Goal: Task Accomplishment & Management: Manage account settings

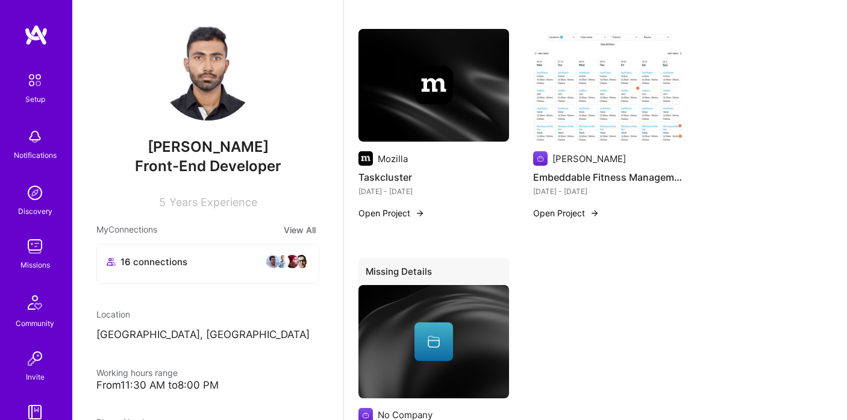
scroll to position [1596, 0]
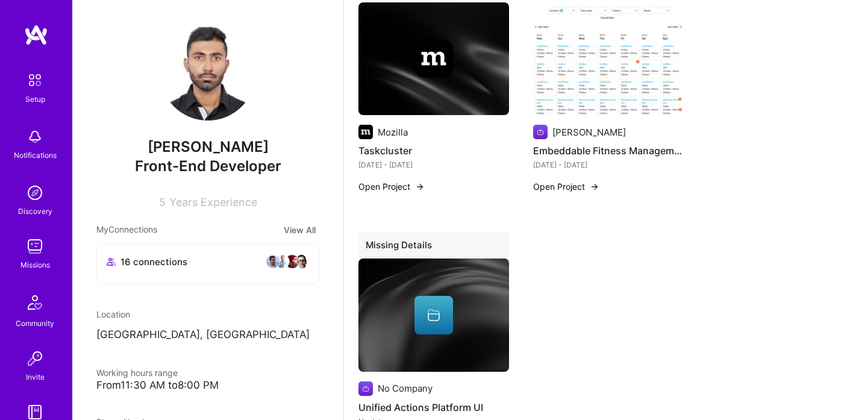
click at [567, 191] on button "Open Project" at bounding box center [566, 186] width 66 height 13
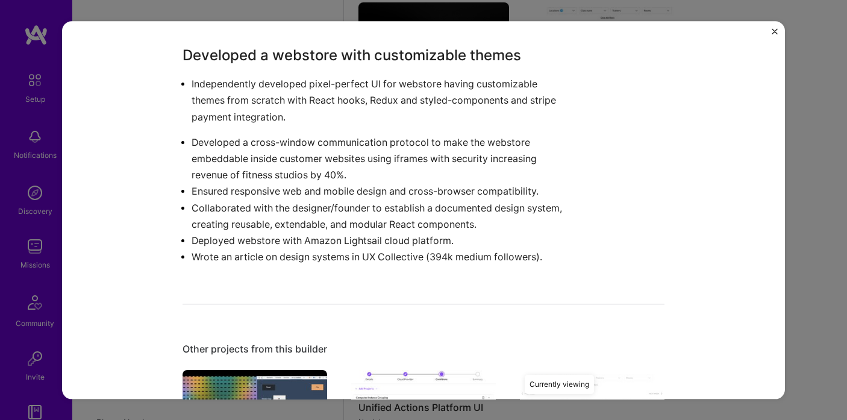
scroll to position [824, 0]
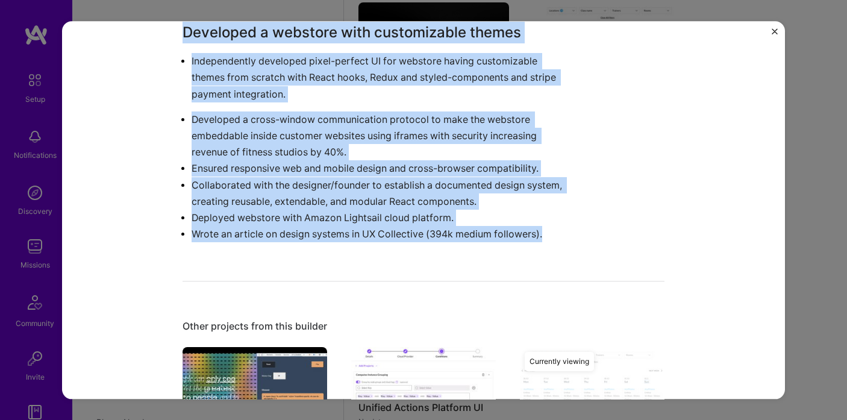
drag, startPoint x: 182, startPoint y: 34, endPoint x: 448, endPoint y: 253, distance: 344.8
click at [448, 253] on div "Embeddable Fitness Management Webstore Kenko AI Fitness Role Frontend Intern Au…" at bounding box center [423, 109] width 482 height 1776
copy div "Developed a webstore with customizable themes Independently developed pixel-per…"
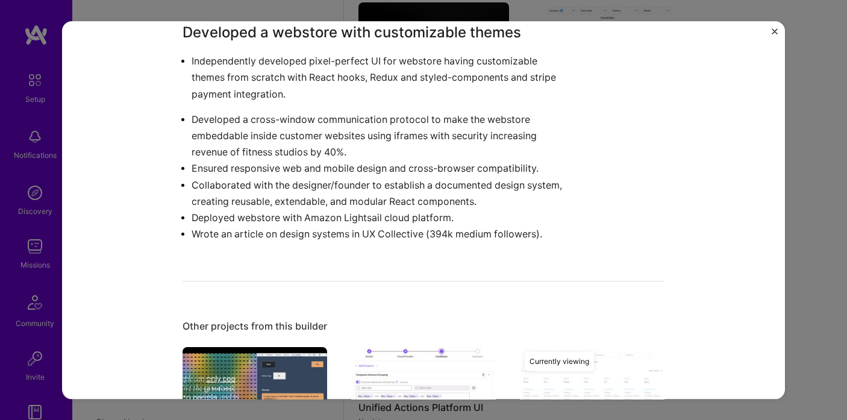
click at [498, 114] on p "Developed a cross-window communication protocol to make the webstore embeddable…" at bounding box center [382, 135] width 382 height 49
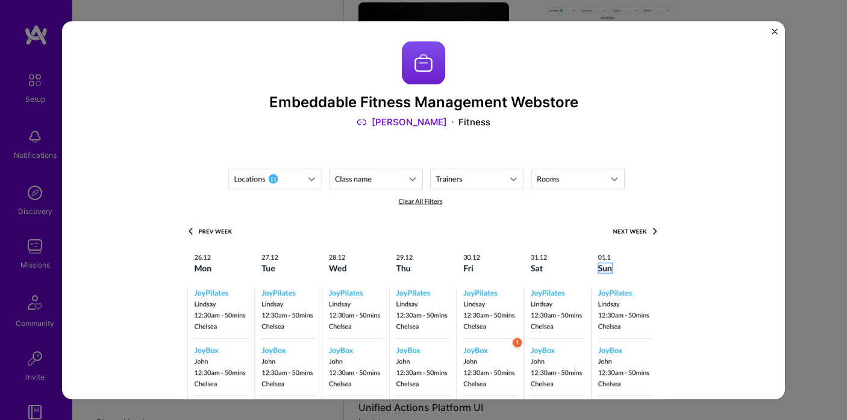
scroll to position [0, 0]
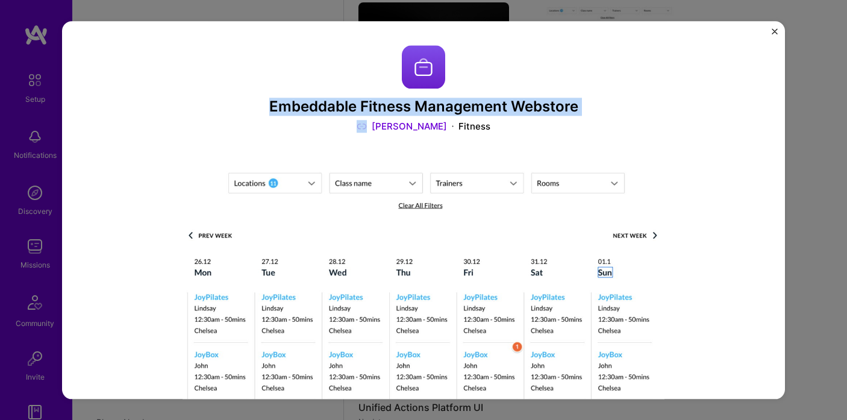
drag, startPoint x: 271, startPoint y: 107, endPoint x: 352, endPoint y: 123, distance: 82.9
click at [352, 123] on div "Embeddable Fitness Management Webstore Kenko AI Fitness" at bounding box center [423, 89] width 482 height 88
copy h3 "Embeddable Fitness Management Webstore"
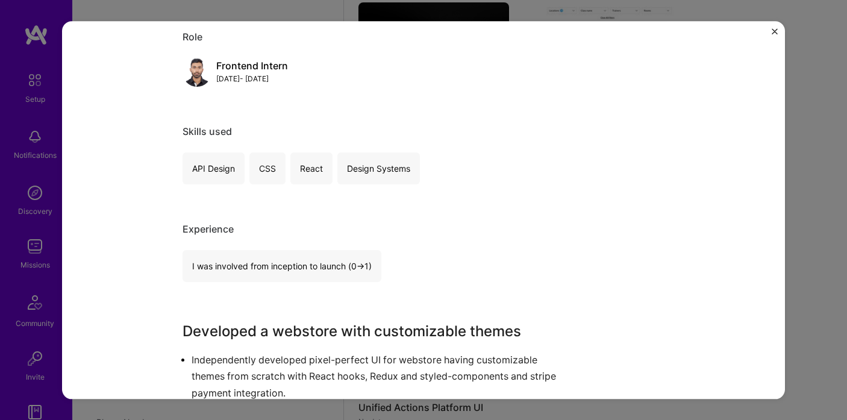
scroll to position [544, 0]
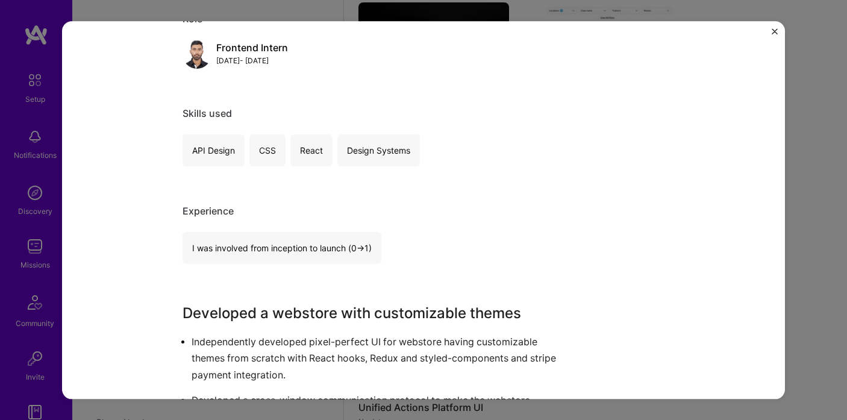
click at [774, 31] on img "Close" at bounding box center [774, 31] width 6 height 6
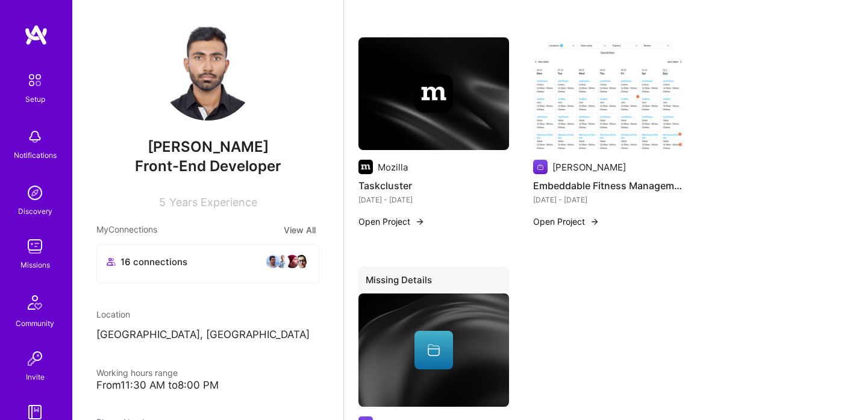
scroll to position [1546, 0]
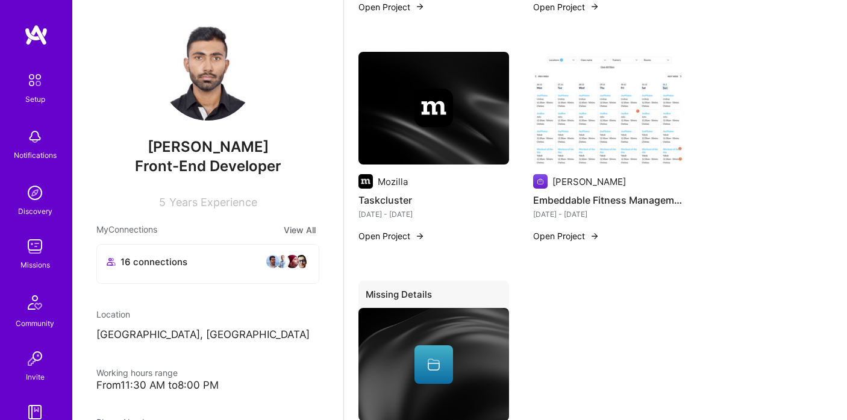
click at [579, 233] on button "Open Project" at bounding box center [566, 235] width 66 height 13
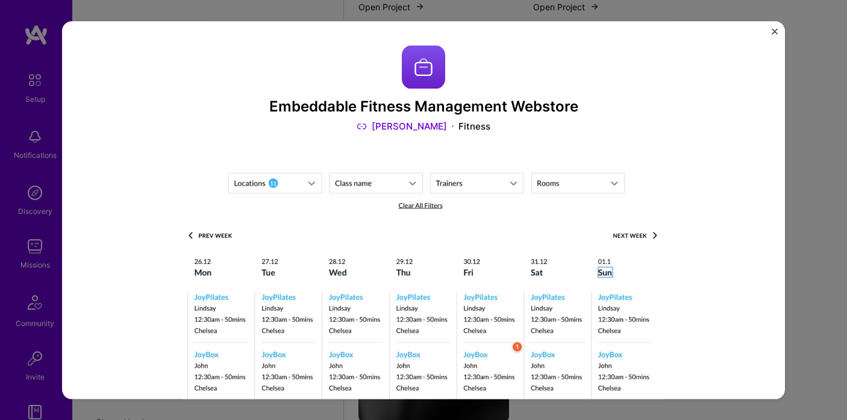
click at [774, 33] on img "Close" at bounding box center [774, 31] width 6 height 6
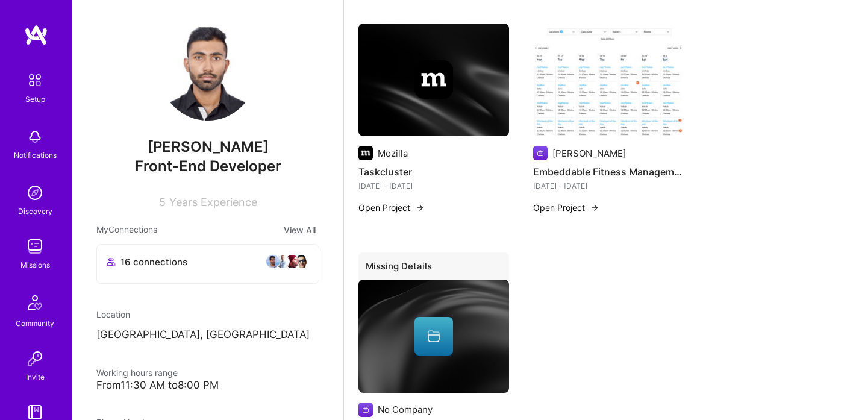
scroll to position [1584, 0]
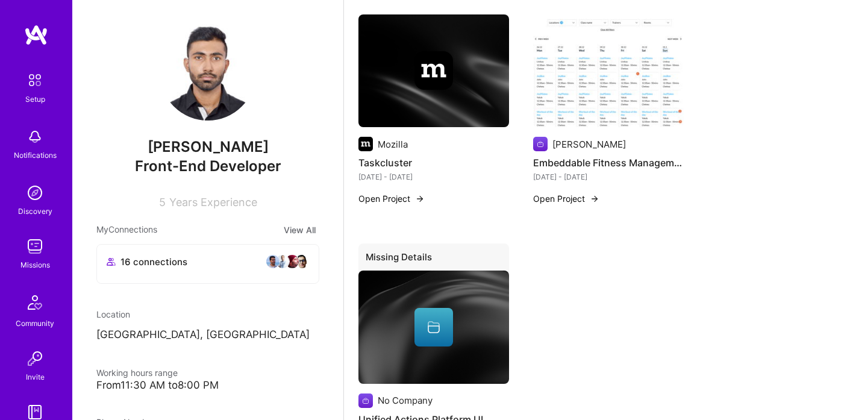
click at [553, 198] on button "Open Project" at bounding box center [566, 198] width 66 height 13
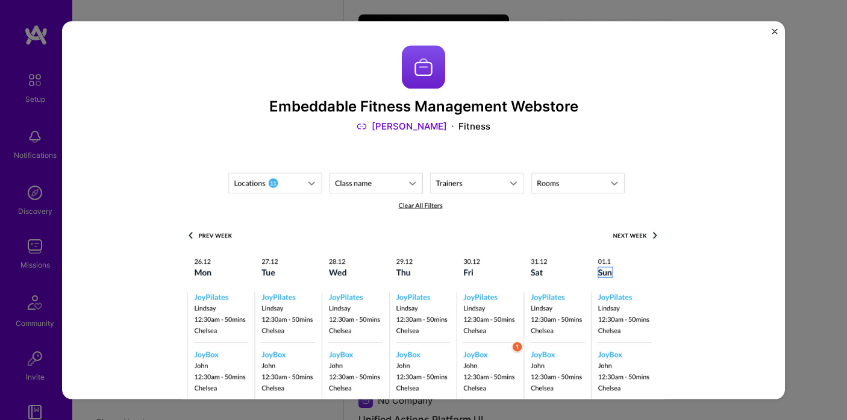
click at [773, 30] on img "Close" at bounding box center [774, 31] width 6 height 6
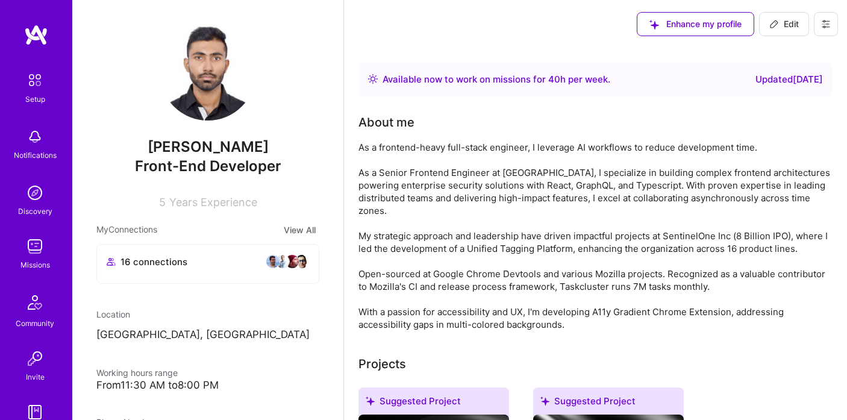
click at [774, 33] on button "Edit" at bounding box center [784, 24] width 50 height 24
select select "GB"
select select "Right Now"
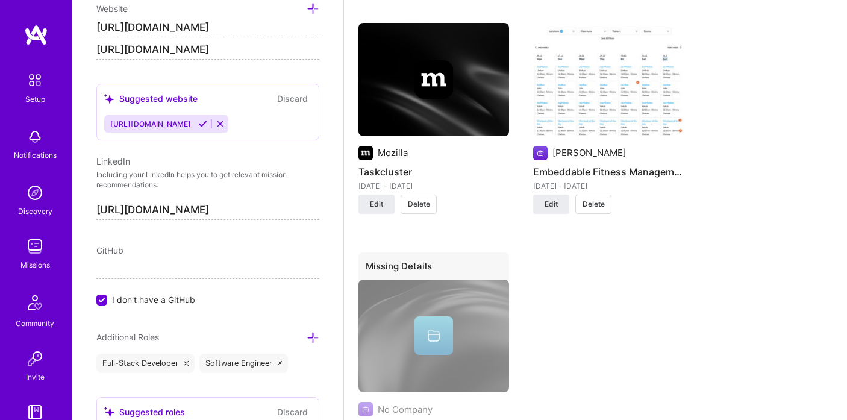
scroll to position [2133, 0]
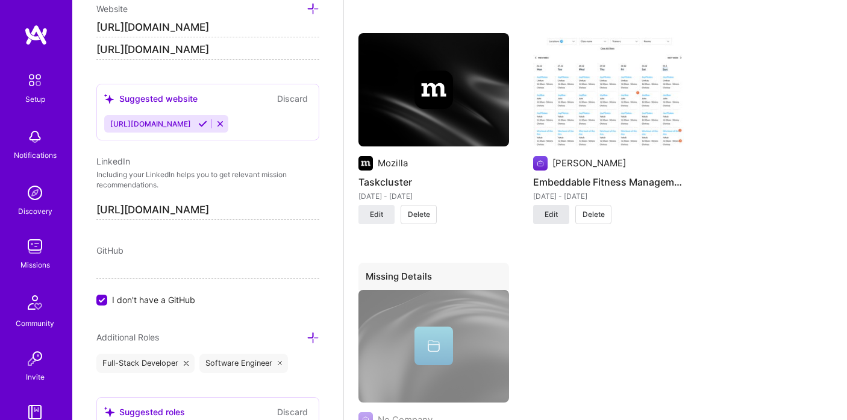
click at [547, 216] on span "Edit" at bounding box center [550, 214] width 13 height 11
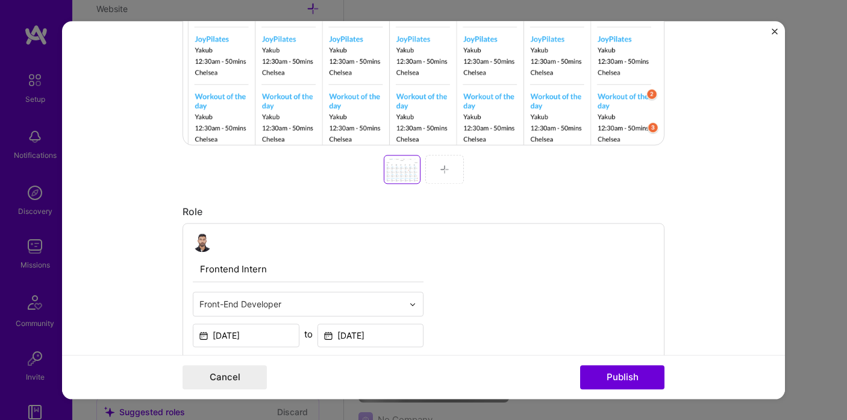
scroll to position [527, 0]
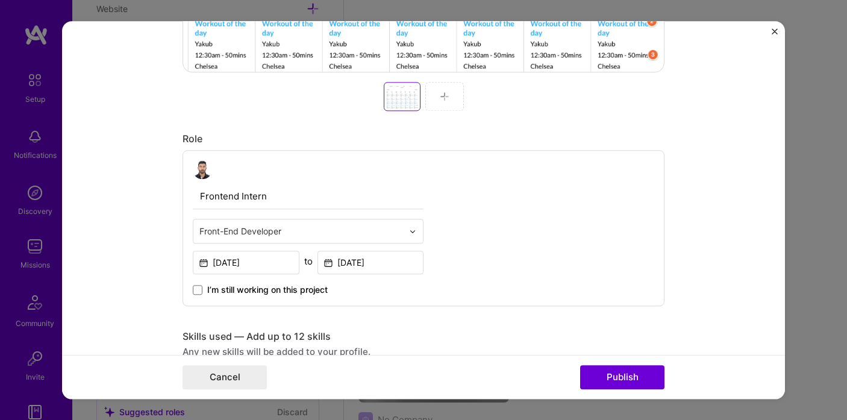
click at [441, 106] on div at bounding box center [444, 96] width 39 height 29
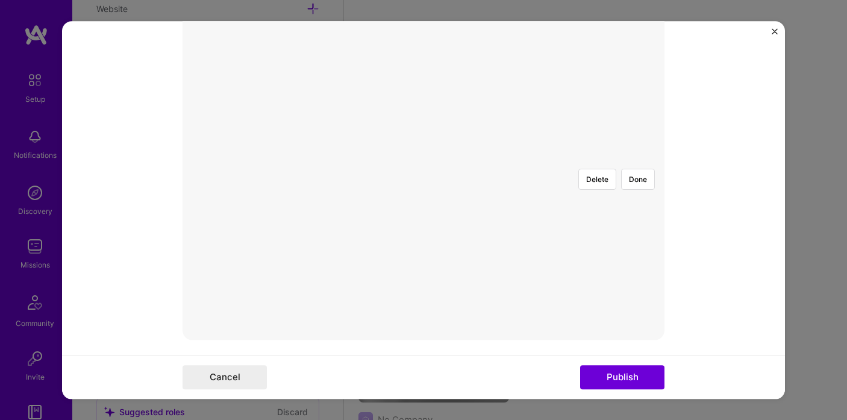
scroll to position [253, 0]
click at [491, 183] on div at bounding box center [560, 256] width 240 height 181
click at [572, 166] on div "Delete Done" at bounding box center [423, 166] width 482 height 0
click at [507, 179] on div at bounding box center [566, 256] width 240 height 181
click at [626, 376] on button "Publish" at bounding box center [622, 377] width 84 height 24
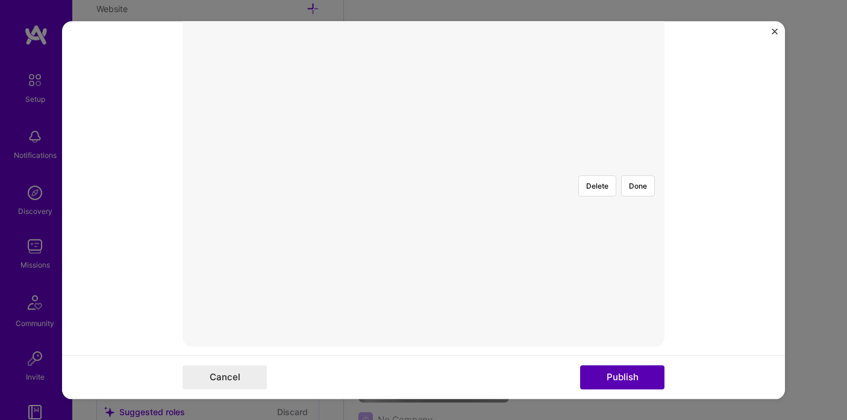
scroll to position [217, 0]
click at [626, 376] on button "Publish" at bounding box center [622, 377] width 84 height 24
click at [620, 377] on button "Publish" at bounding box center [622, 377] width 84 height 24
click at [640, 211] on button "Done" at bounding box center [638, 221] width 34 height 21
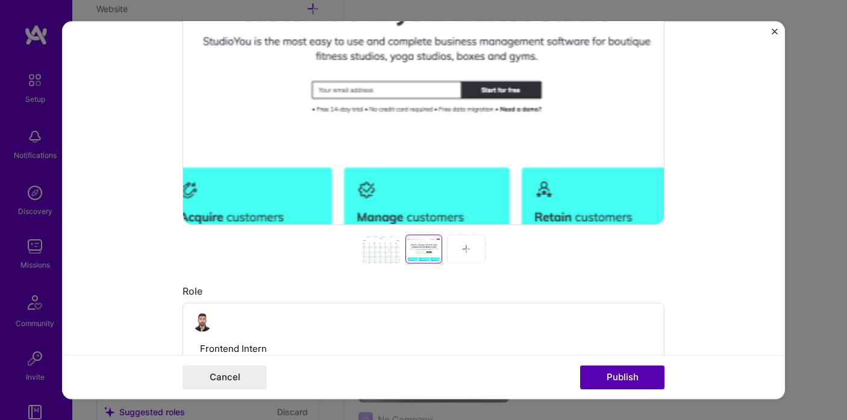
click at [616, 381] on button "Publish" at bounding box center [622, 377] width 84 height 24
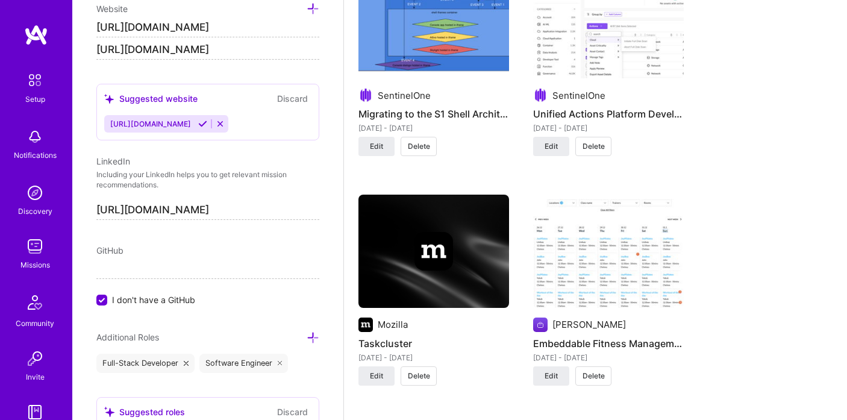
scroll to position [1983, 0]
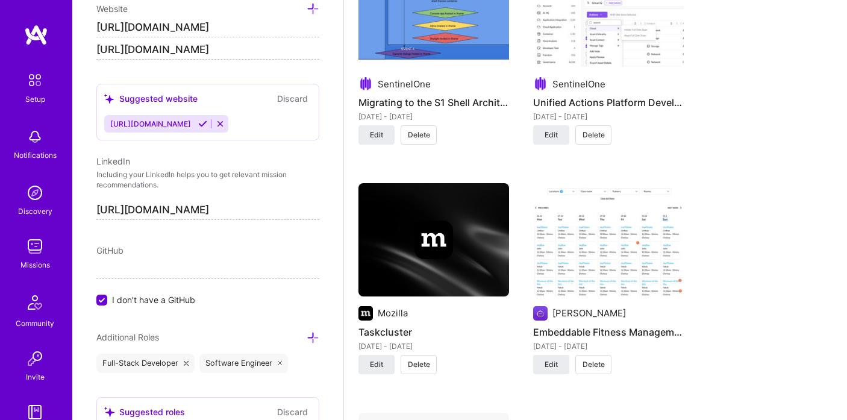
click at [595, 233] on img at bounding box center [608, 239] width 151 height 113
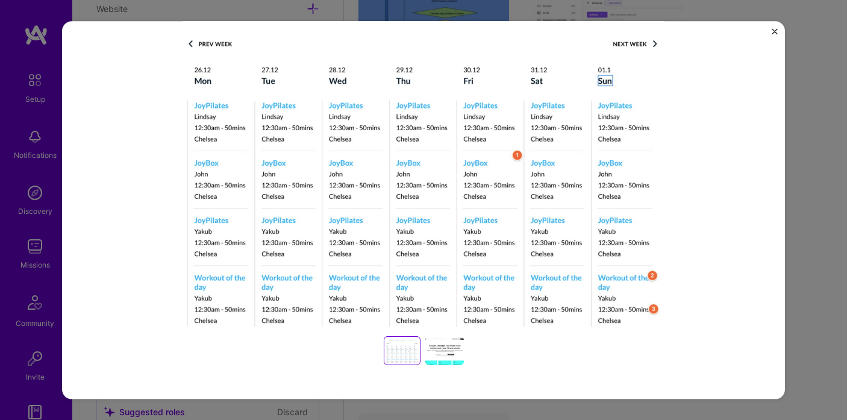
scroll to position [208, 0]
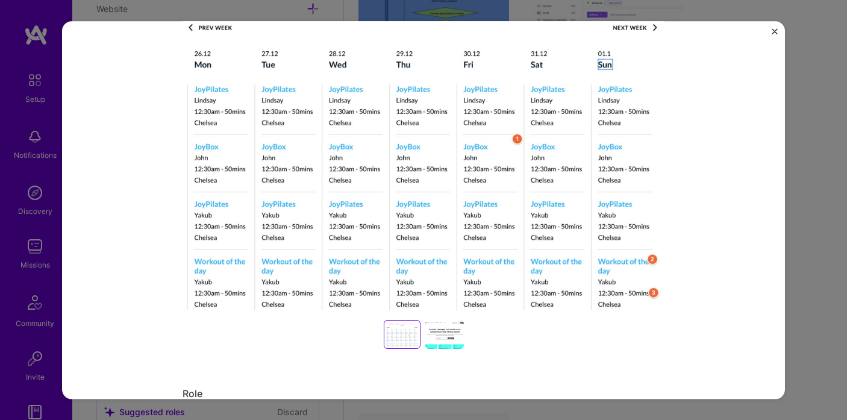
click at [773, 30] on img "Close" at bounding box center [774, 31] width 6 height 6
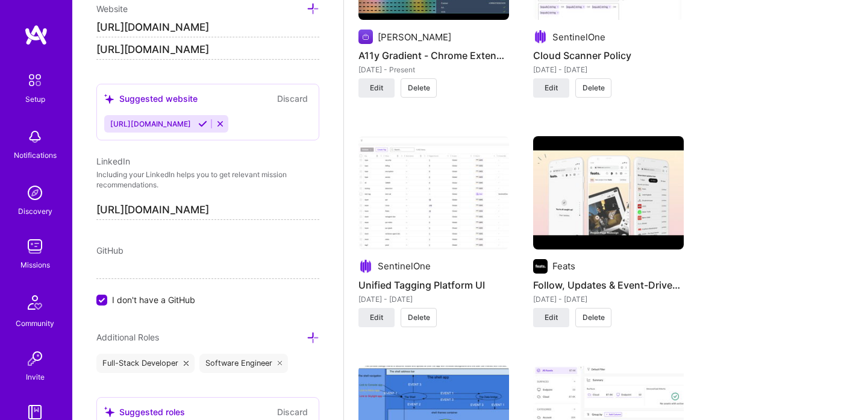
scroll to position [1532, 0]
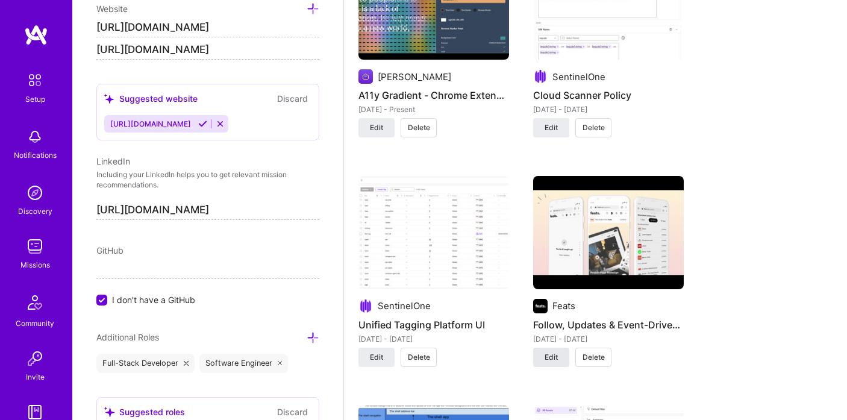
click at [552, 357] on span "Edit" at bounding box center [550, 357] width 13 height 11
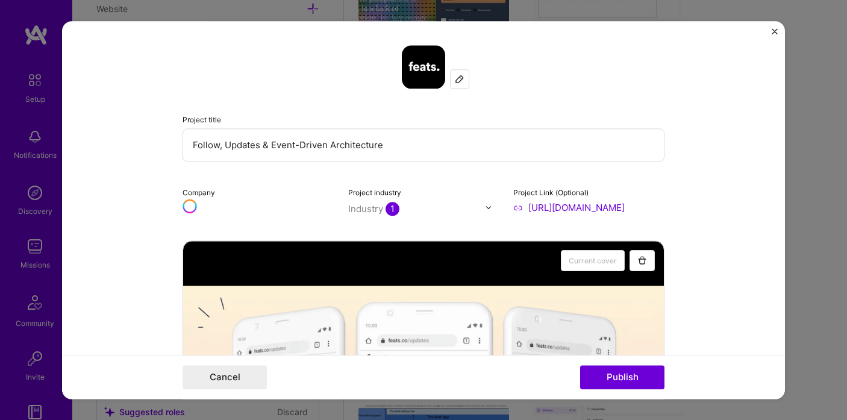
click at [289, 146] on input "Follow, Updates & Event-Driven Architecture" at bounding box center [423, 144] width 482 height 33
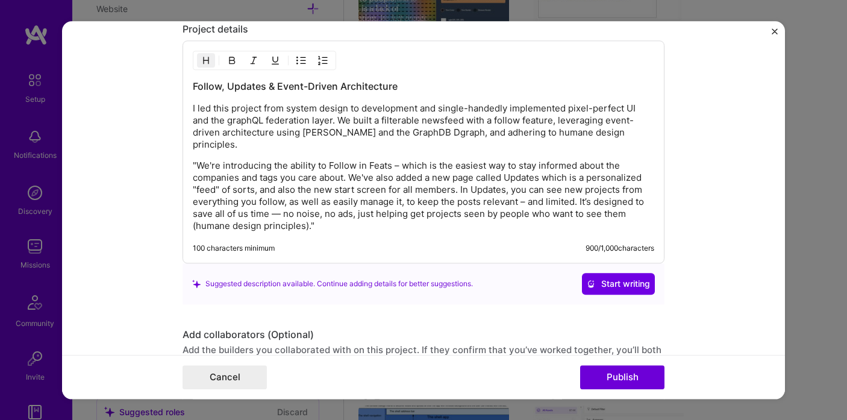
scroll to position [1755, 0]
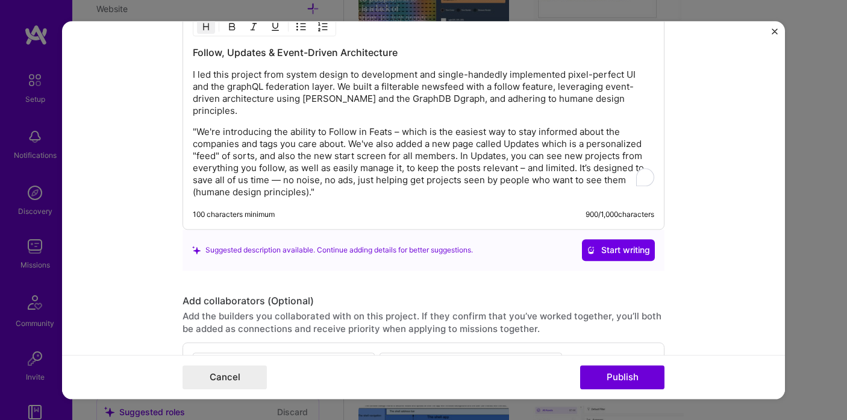
click at [446, 175] on p ""We're introducing the ability to Follow in Feats – which is the easiest way to…" at bounding box center [423, 162] width 461 height 72
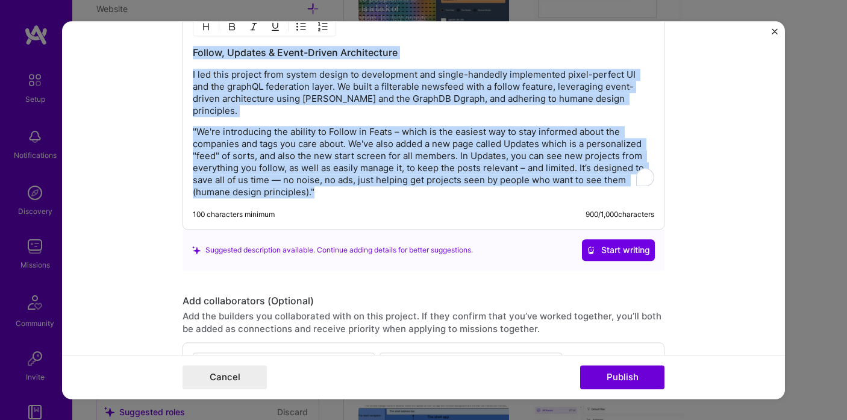
copy div "Follow, Updates & Event-Driven Architecture I led this project from system desi…"
click at [773, 28] on img "Close" at bounding box center [774, 31] width 6 height 6
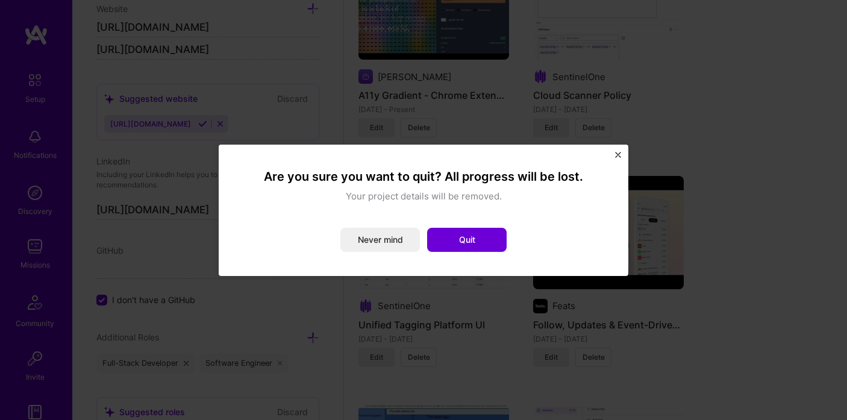
click at [474, 241] on button "Quit" at bounding box center [466, 240] width 79 height 24
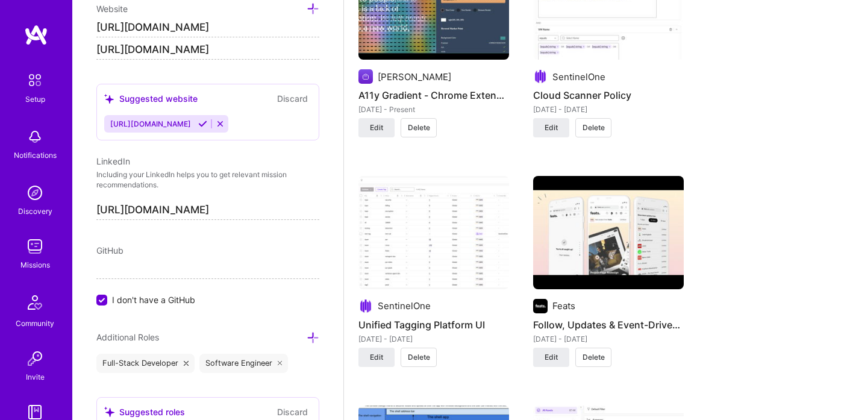
click at [592, 272] on img at bounding box center [608, 232] width 151 height 113
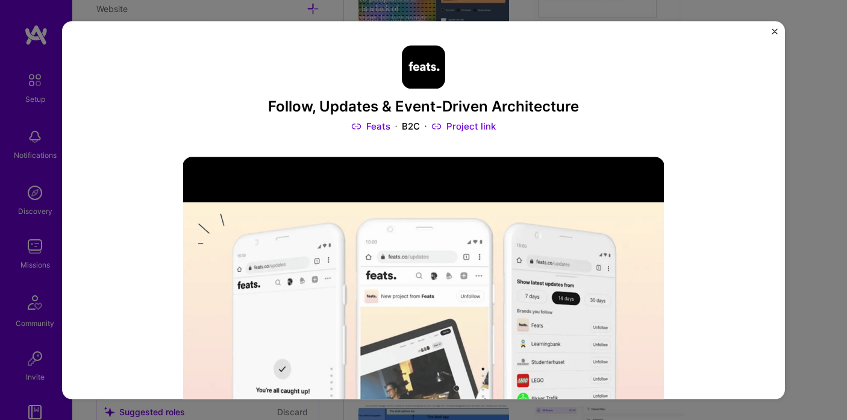
click at [470, 132] on link "Project link" at bounding box center [463, 126] width 64 height 13
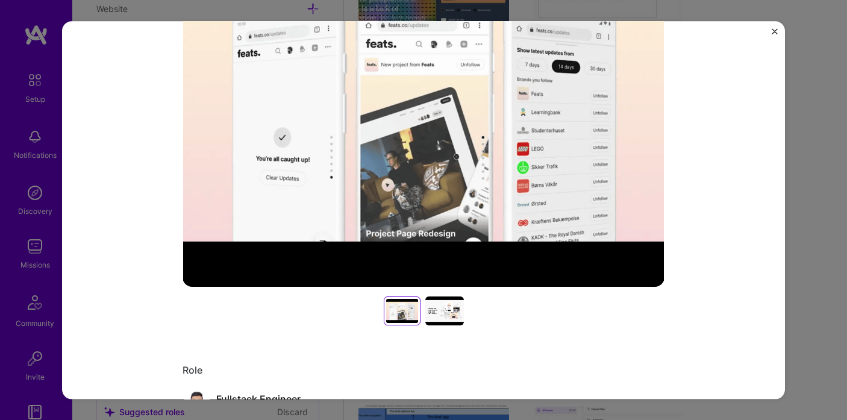
scroll to position [201, 0]
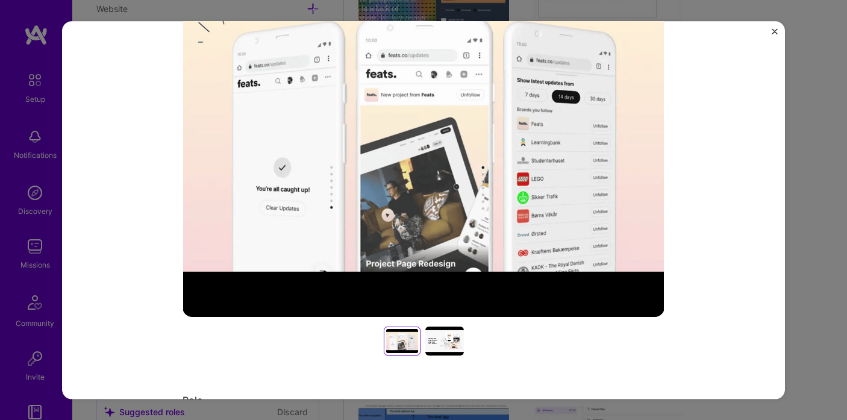
click at [450, 352] on div at bounding box center [444, 341] width 39 height 29
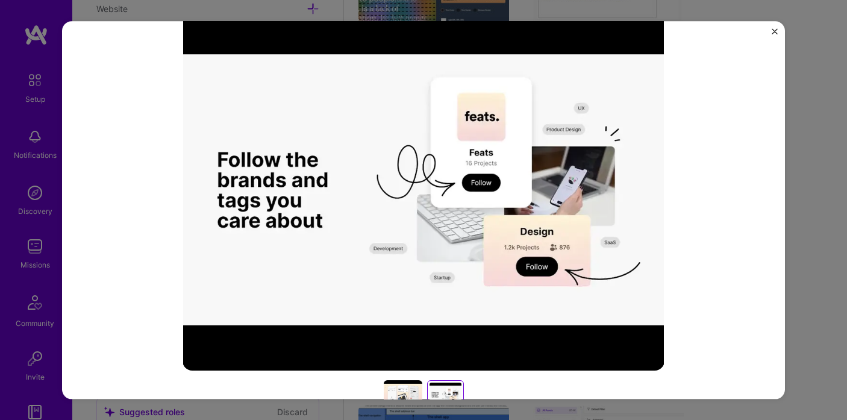
scroll to position [143, 0]
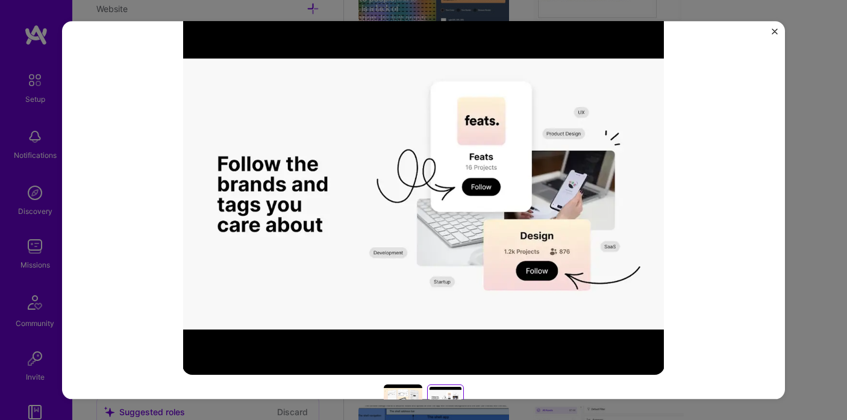
click at [774, 33] on img "Close" at bounding box center [774, 31] width 6 height 6
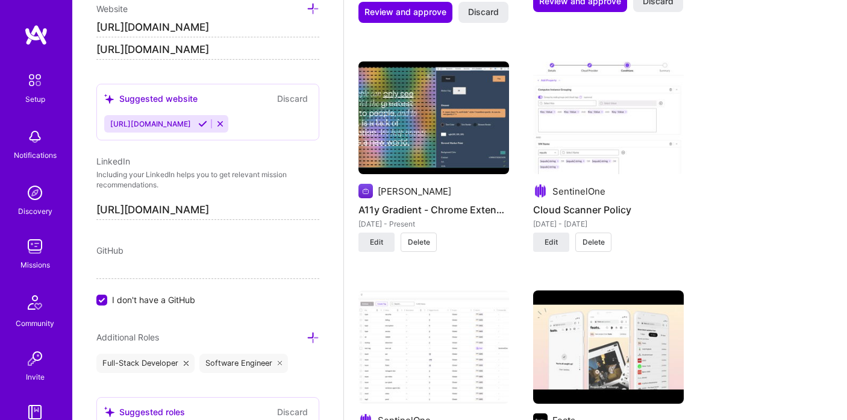
scroll to position [1415, 0]
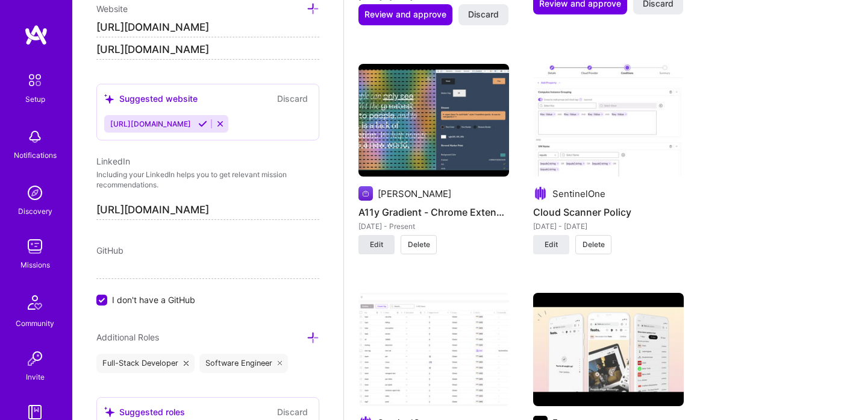
click at [377, 240] on span "Edit" at bounding box center [376, 244] width 13 height 11
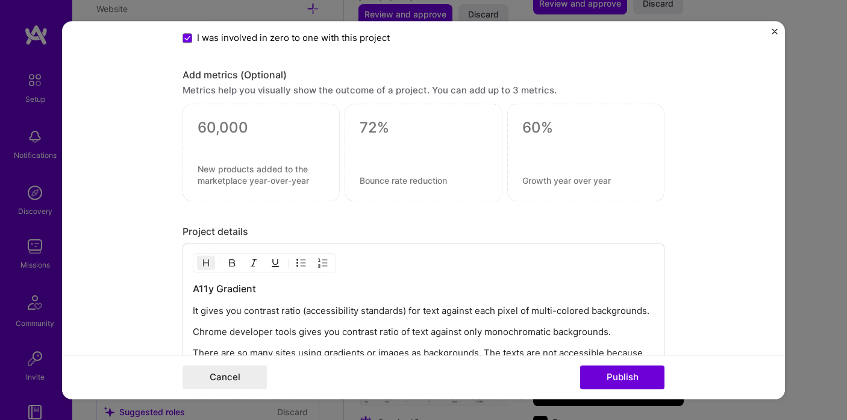
scroll to position [1385, 0]
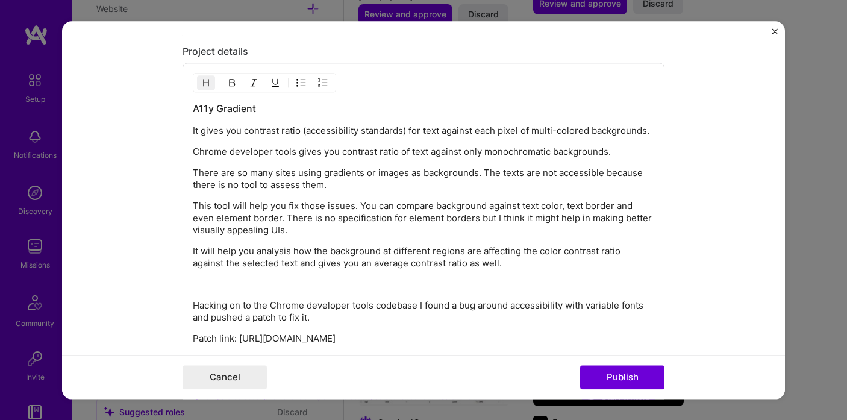
click at [285, 191] on p "There are so many sites using gradients or images as backgrounds. The texts are…" at bounding box center [423, 179] width 461 height 24
copy div "A11y Gradient It gives you contrast ratio (accessibility standards) for text ag…"
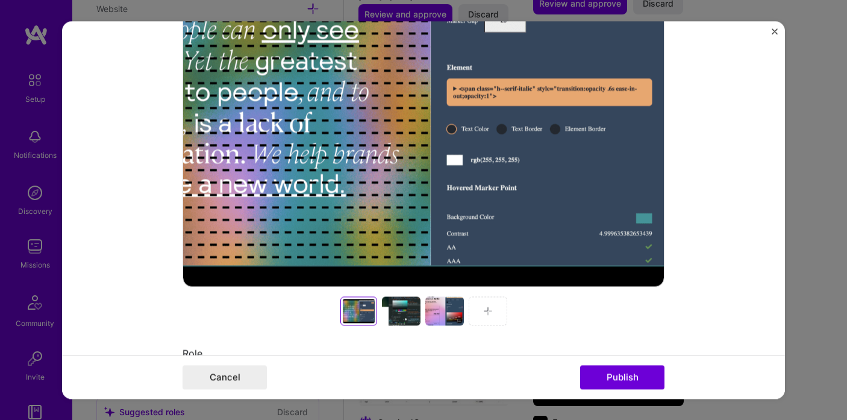
scroll to position [352, 0]
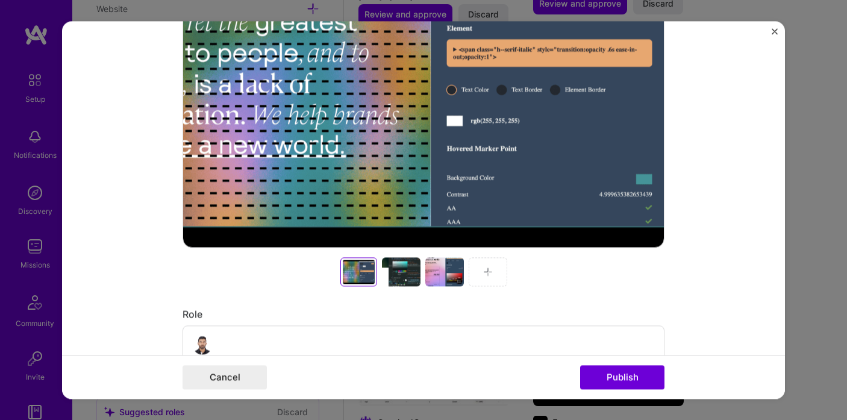
click at [402, 273] on div at bounding box center [401, 271] width 39 height 29
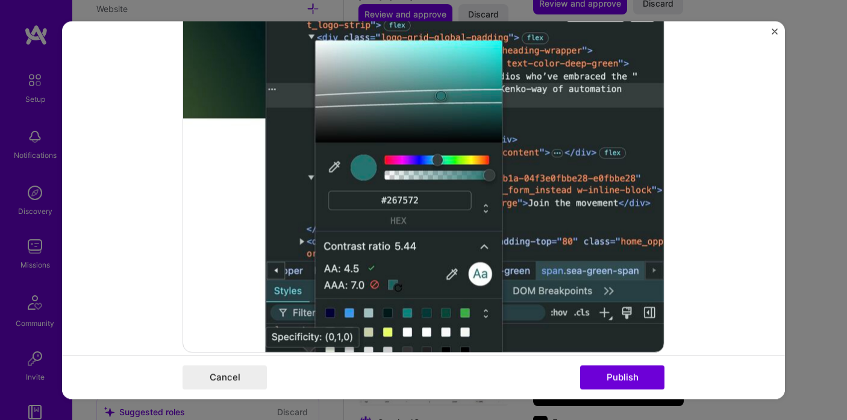
scroll to position [237, 0]
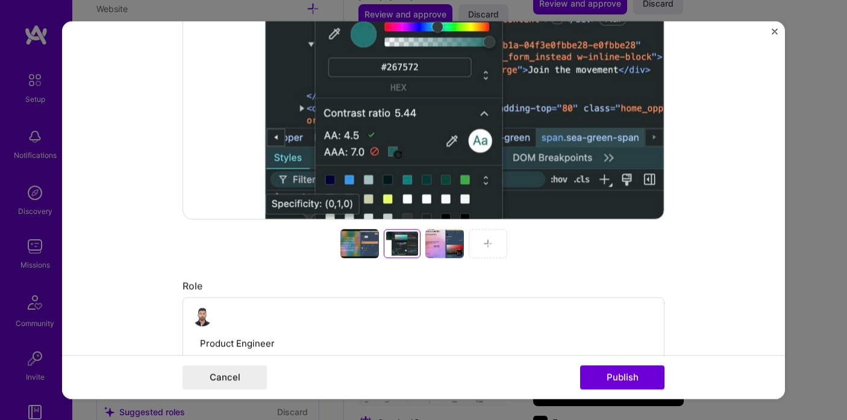
click at [440, 253] on div at bounding box center [444, 243] width 39 height 29
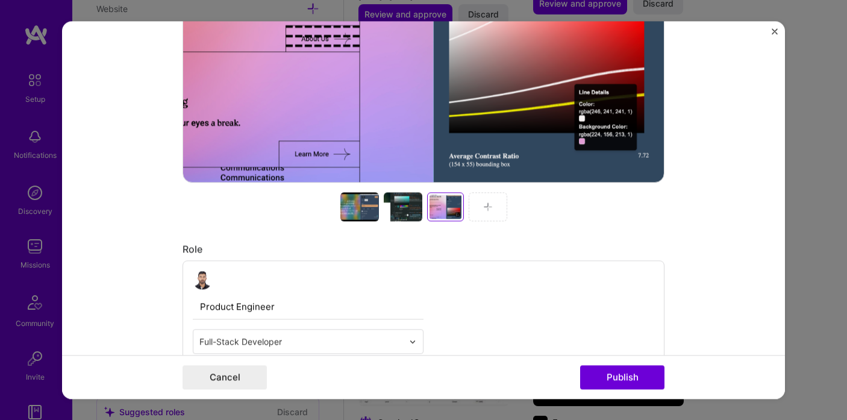
scroll to position [540, 0]
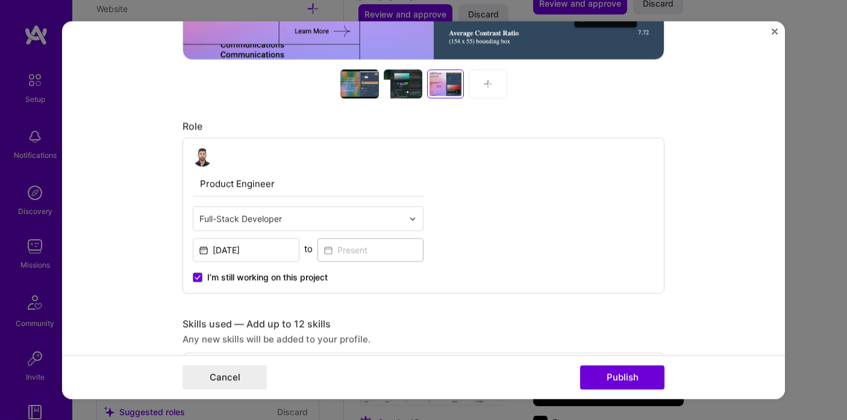
click at [397, 86] on div at bounding box center [403, 83] width 39 height 29
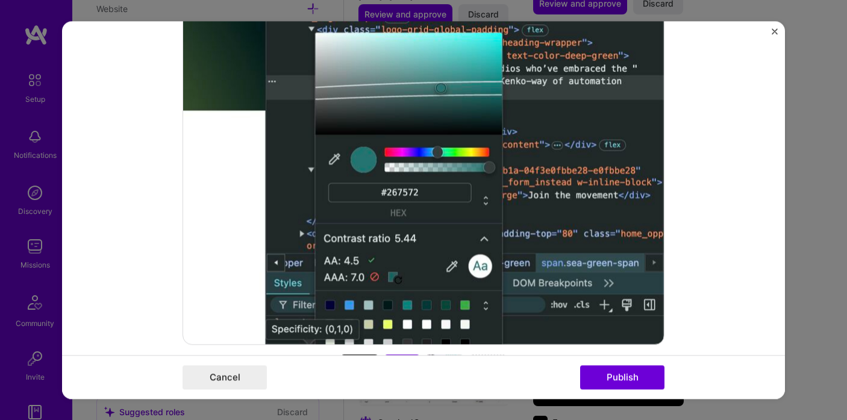
scroll to position [263, 0]
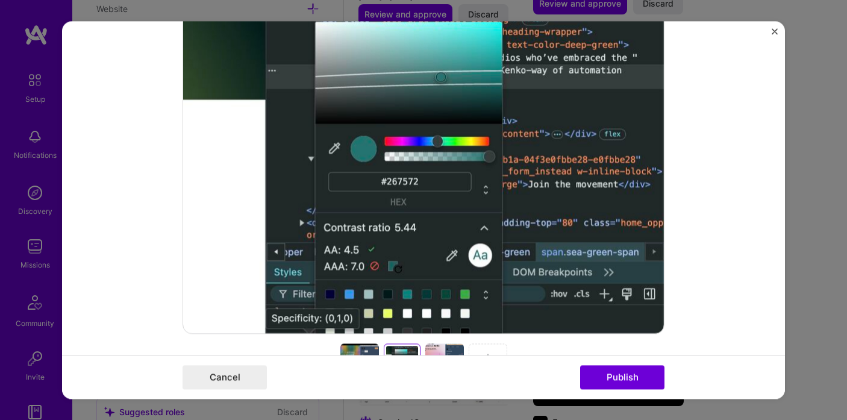
click at [550, 148] on div at bounding box center [423, 152] width 482 height 361
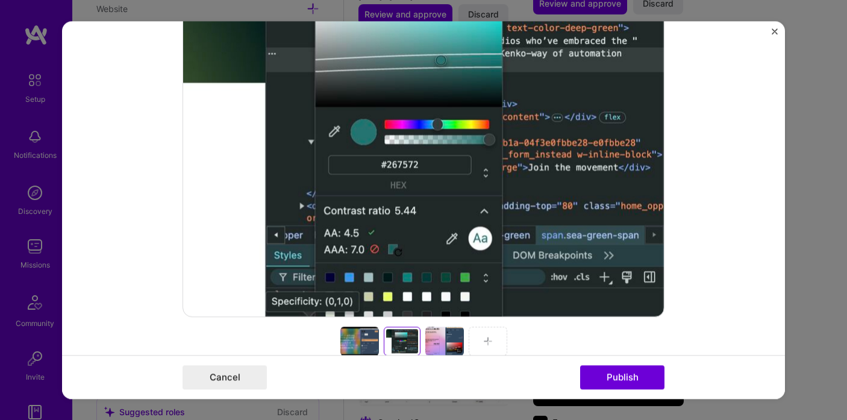
scroll to position [249, 0]
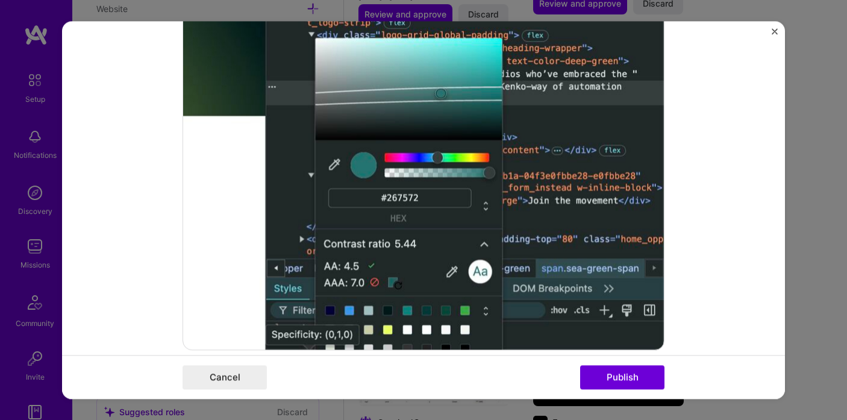
click at [279, 182] on div at bounding box center [423, 169] width 482 height 361
click at [776, 29] on img "Close" at bounding box center [774, 31] width 6 height 6
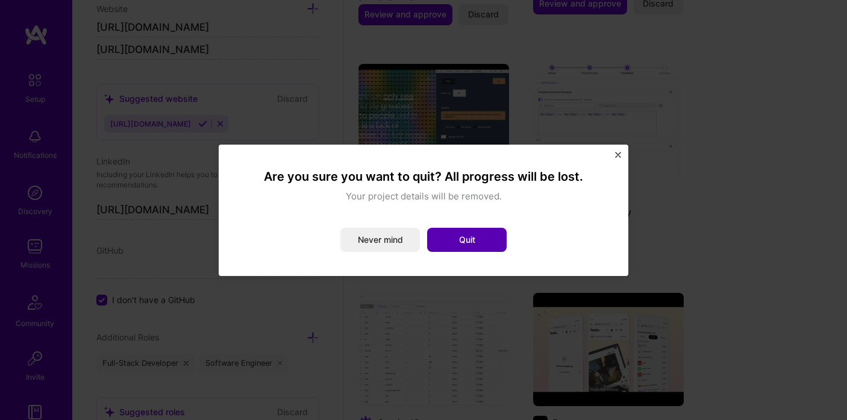
click at [471, 249] on button "Quit" at bounding box center [466, 240] width 79 height 24
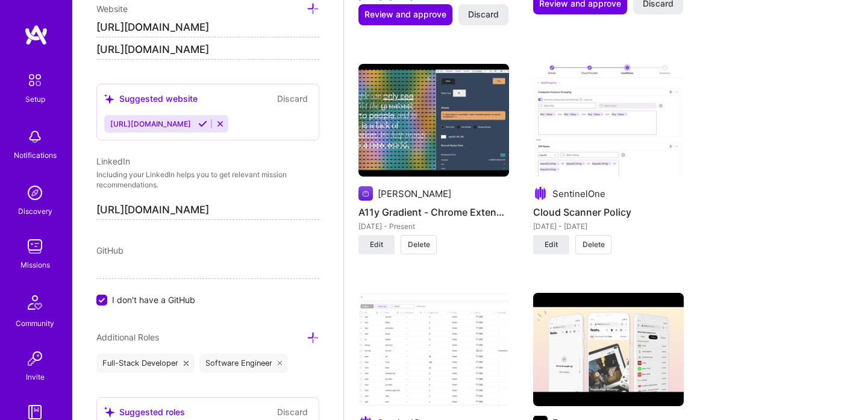
click at [422, 160] on img at bounding box center [433, 120] width 151 height 113
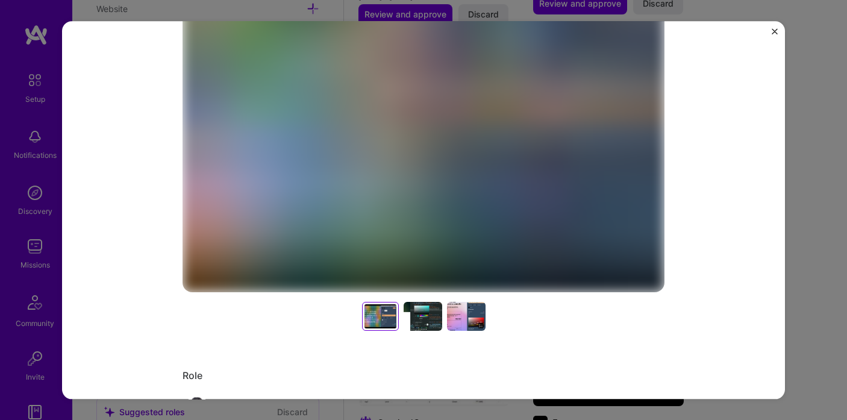
scroll to position [256, 0]
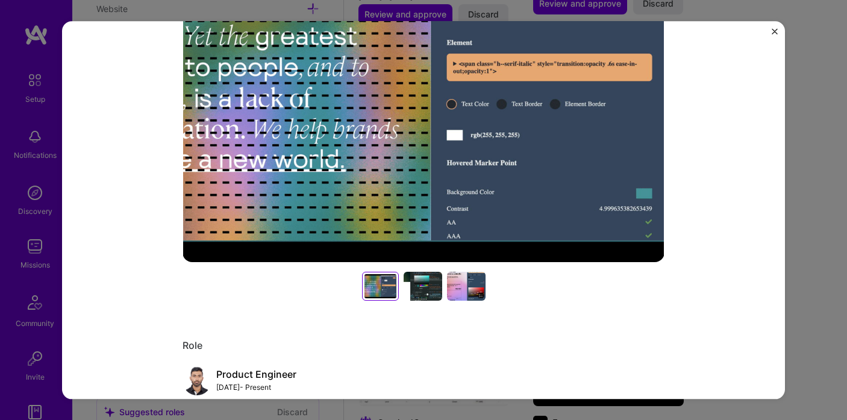
click at [417, 286] on div at bounding box center [422, 286] width 39 height 29
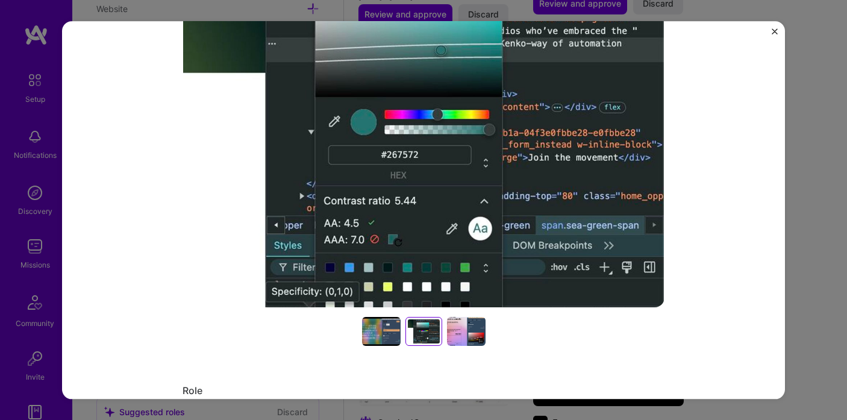
scroll to position [157, 0]
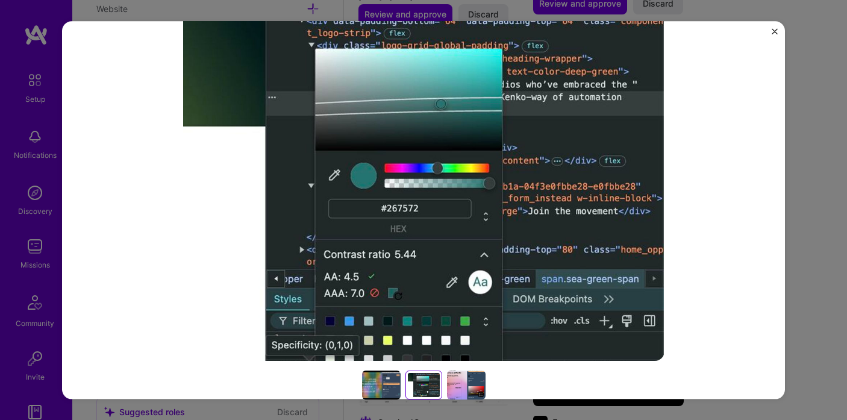
click at [515, 134] on img at bounding box center [423, 180] width 482 height 361
click at [463, 375] on div at bounding box center [466, 385] width 39 height 29
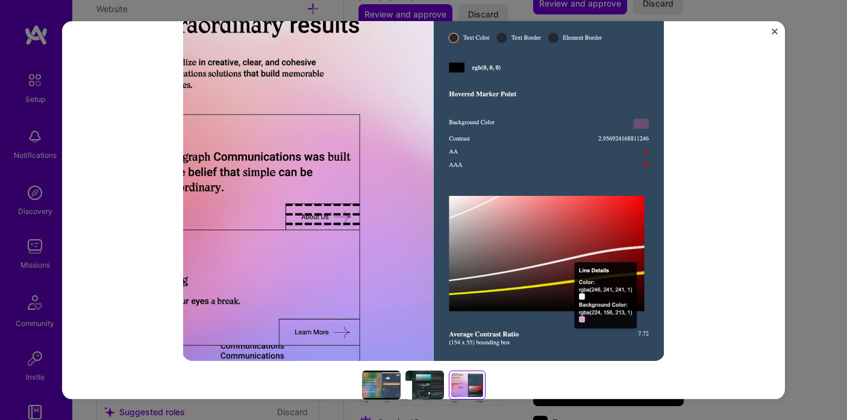
click at [770, 31] on div "A11y Gradient - Chrome Extension Biboswan Roy Developer Tools Project link Role…" at bounding box center [423, 210] width 723 height 378
click at [773, 31] on img "Close" at bounding box center [774, 31] width 6 height 6
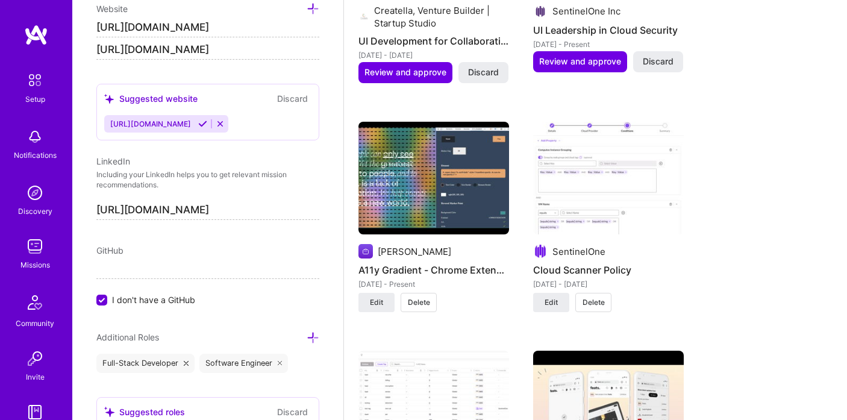
scroll to position [1370, 0]
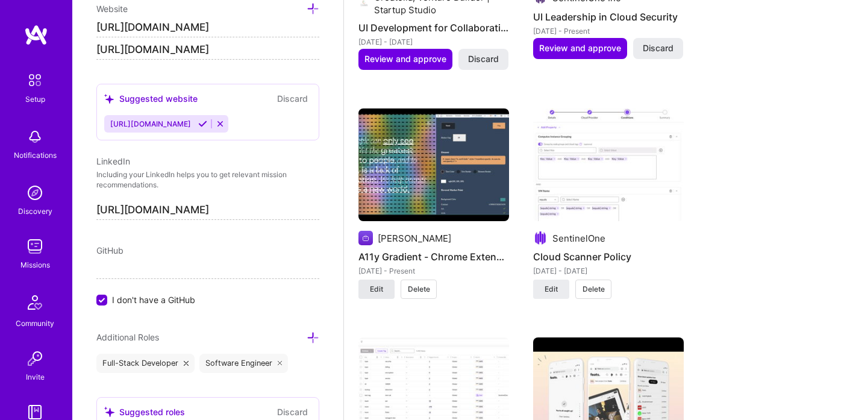
click at [372, 285] on span "Edit" at bounding box center [376, 289] width 13 height 11
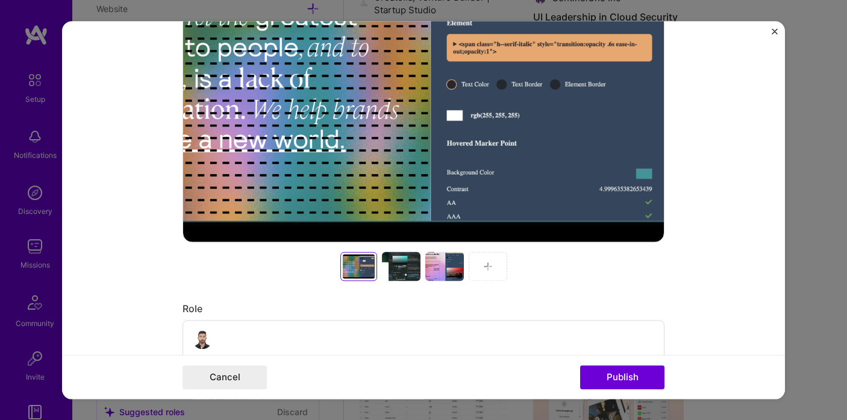
scroll to position [405, 0]
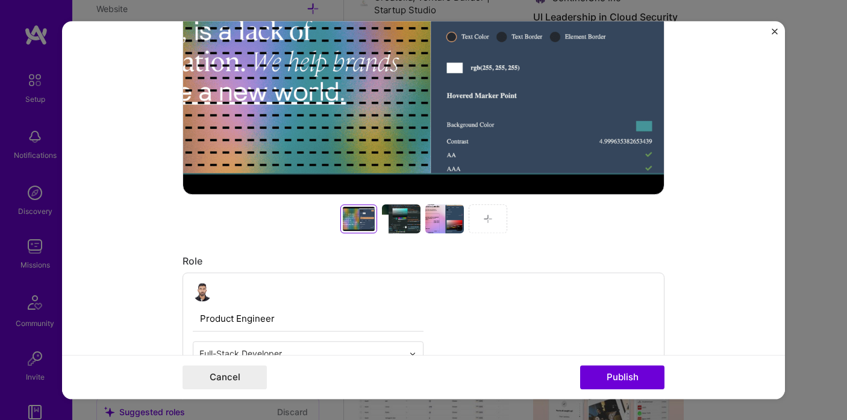
click at [402, 230] on div at bounding box center [401, 218] width 39 height 29
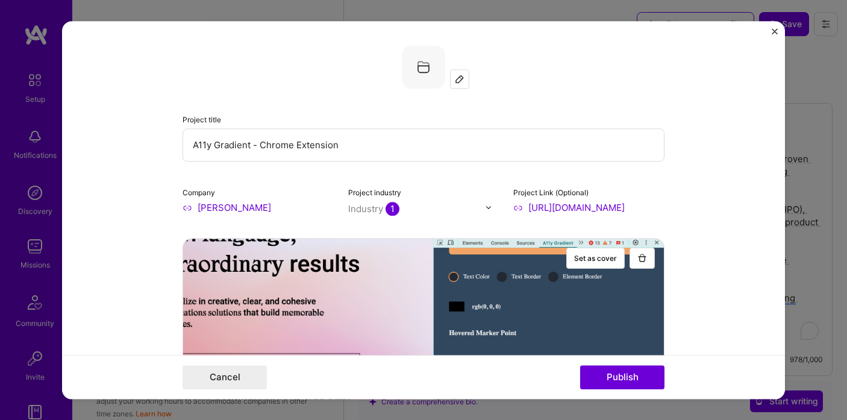
select select "GB"
select select "Right Now"
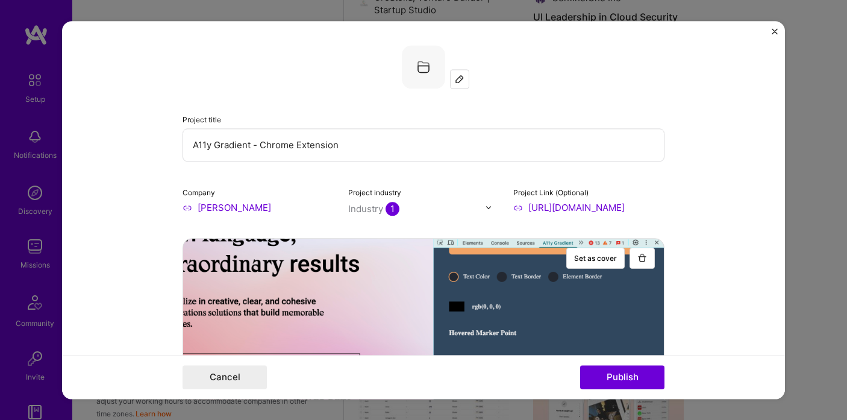
scroll to position [405, 0]
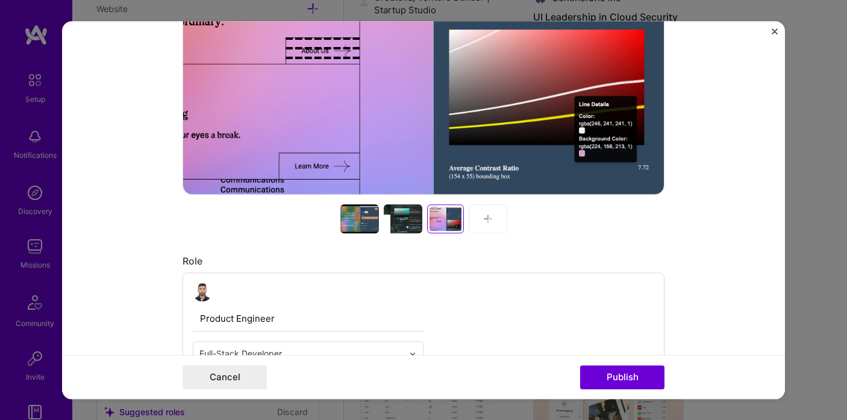
click at [395, 134] on div at bounding box center [423, 13] width 482 height 361
click at [777, 29] on img "Close" at bounding box center [774, 31] width 6 height 6
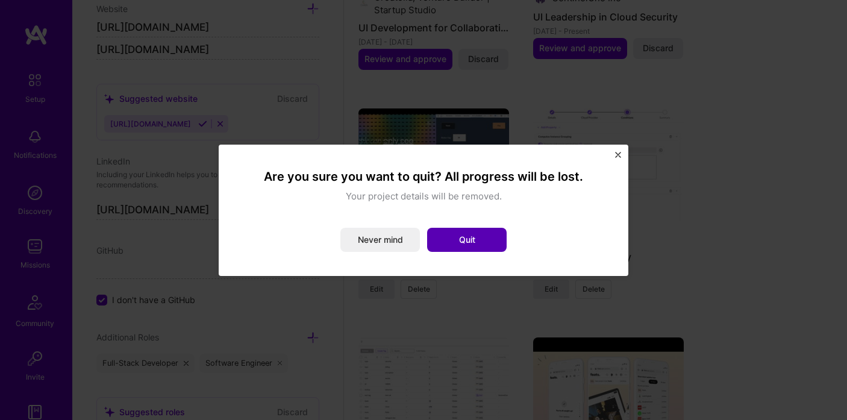
click at [477, 237] on button "Quit" at bounding box center [466, 240] width 79 height 24
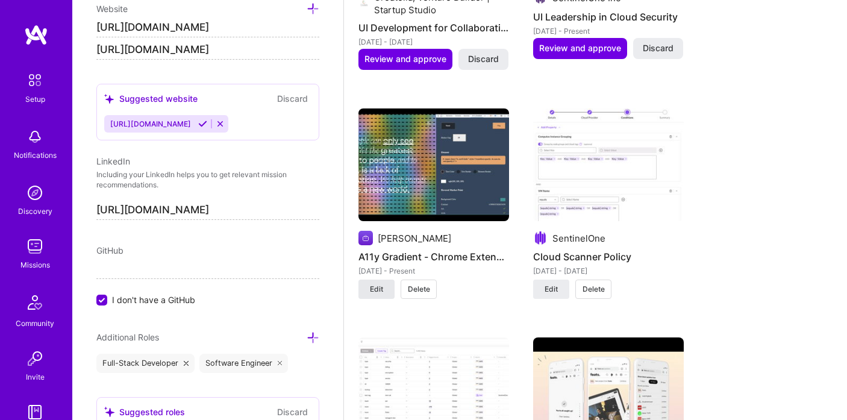
click at [381, 289] on span "Edit" at bounding box center [376, 289] width 13 height 11
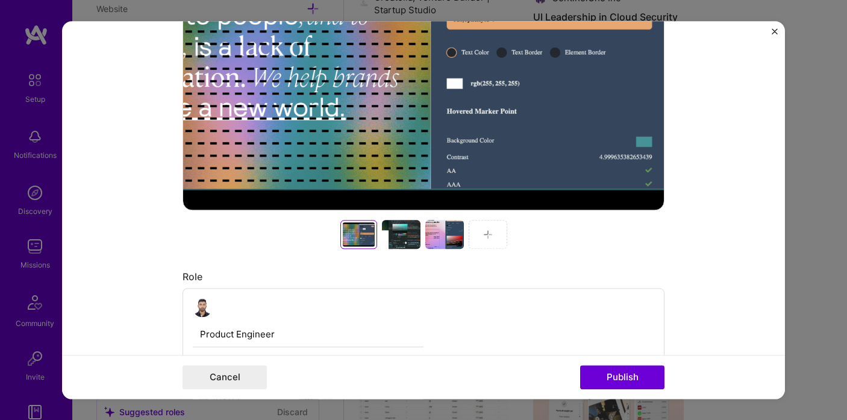
scroll to position [389, 0]
click at [449, 236] on div at bounding box center [444, 234] width 39 height 29
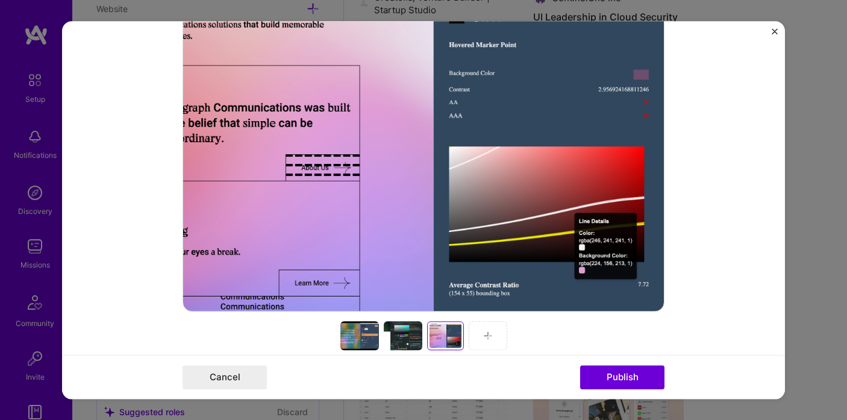
scroll to position [395, 0]
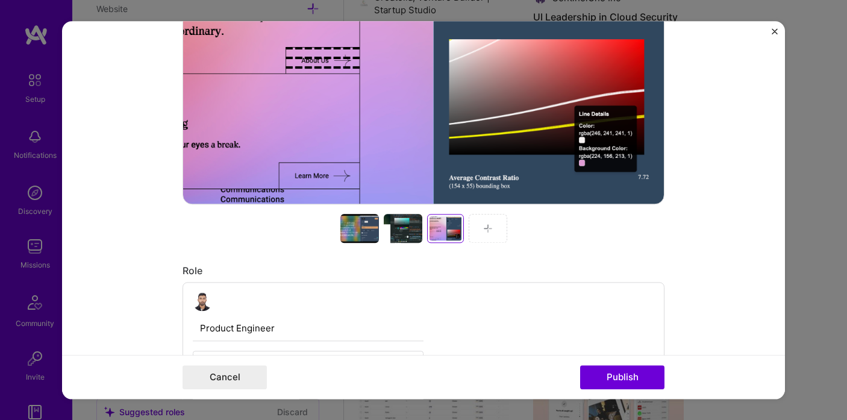
click at [396, 226] on div at bounding box center [403, 228] width 39 height 29
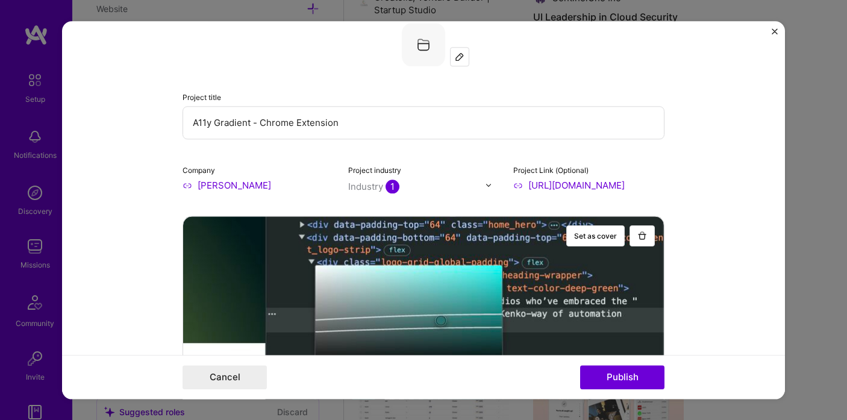
scroll to position [0, 0]
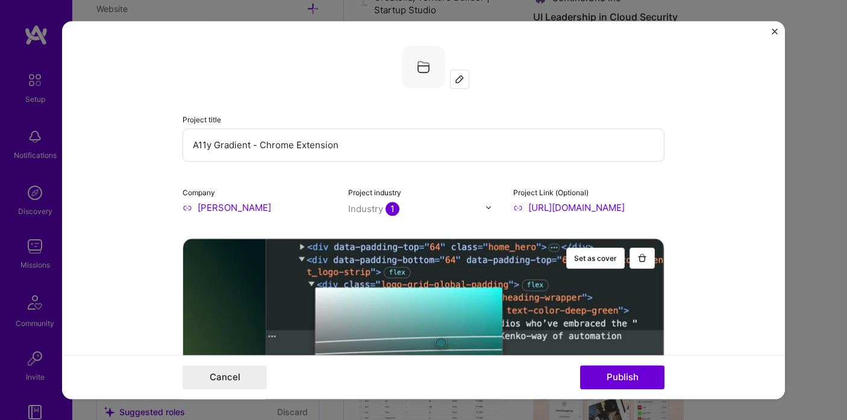
click at [461, 76] on img at bounding box center [460, 79] width 10 height 10
click at [773, 30] on img "Close" at bounding box center [774, 31] width 6 height 6
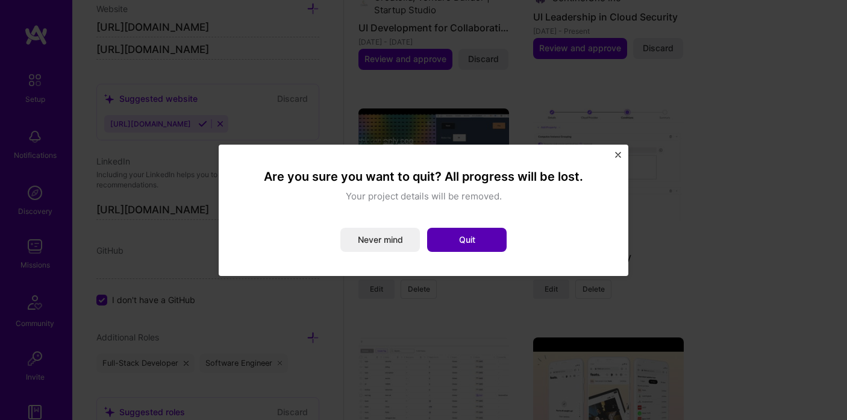
click at [481, 246] on button "Quit" at bounding box center [466, 240] width 79 height 24
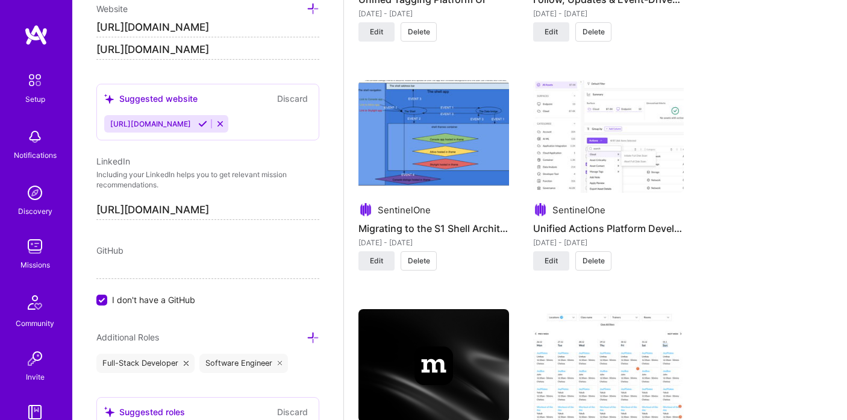
scroll to position [1858, 0]
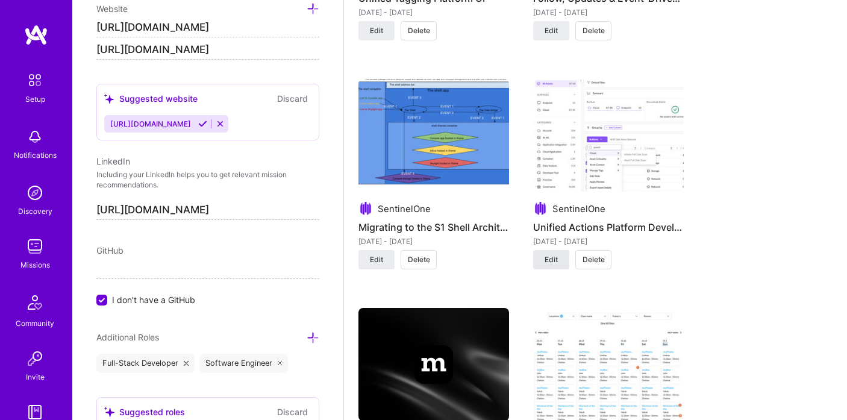
click at [542, 257] on button "Edit" at bounding box center [551, 259] width 36 height 19
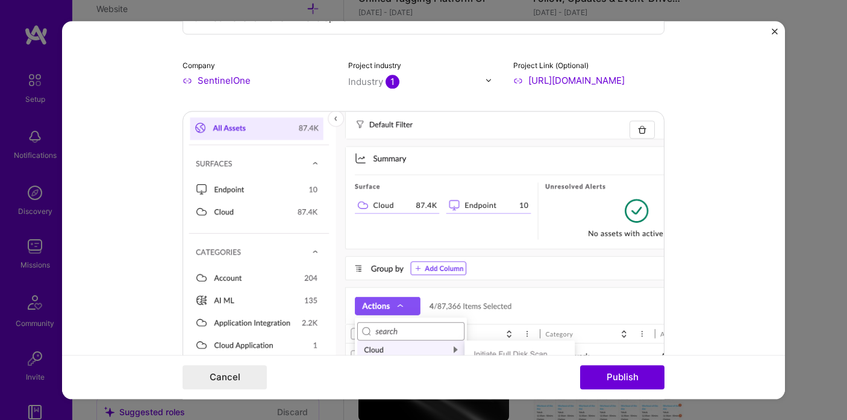
scroll to position [116, 0]
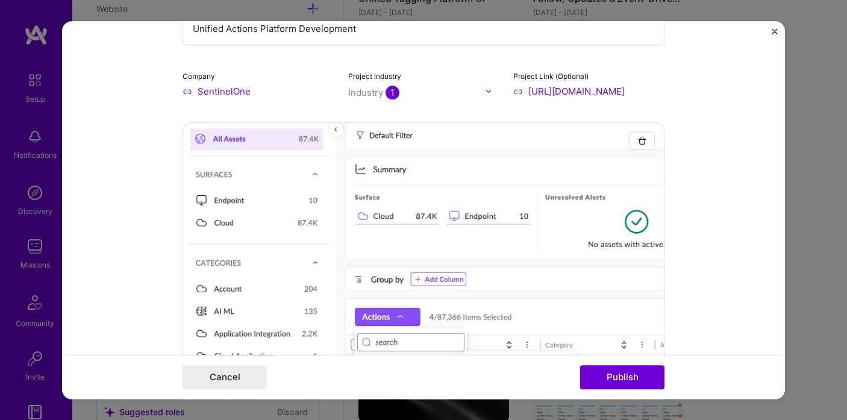
click at [772, 31] on img "Close" at bounding box center [774, 31] width 6 height 6
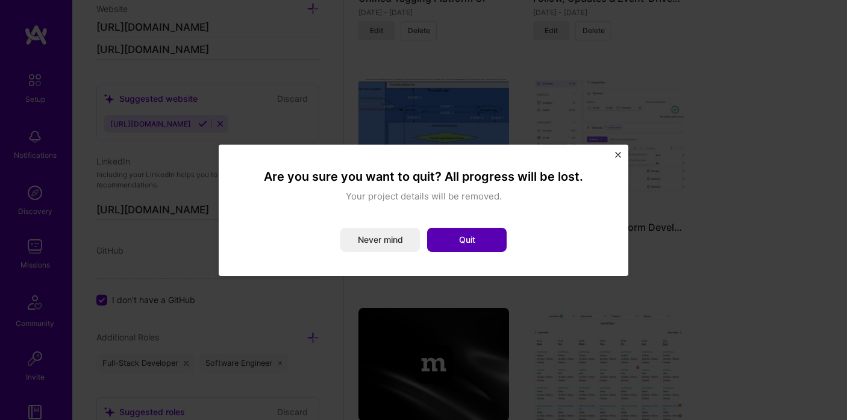
click at [494, 234] on button "Quit" at bounding box center [466, 240] width 79 height 24
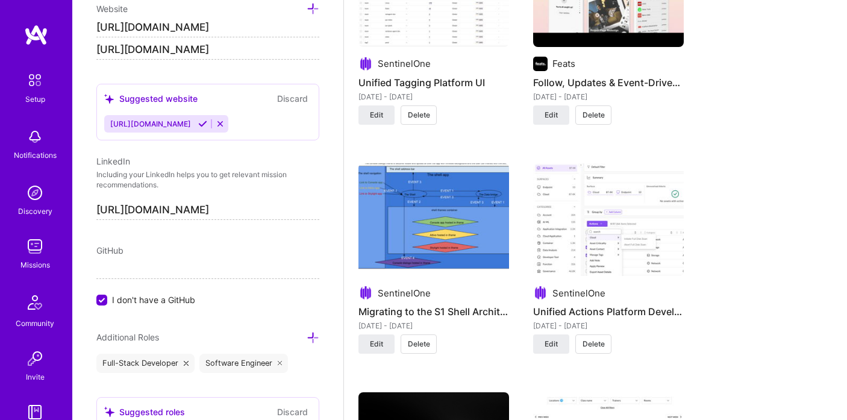
scroll to position [1805, 0]
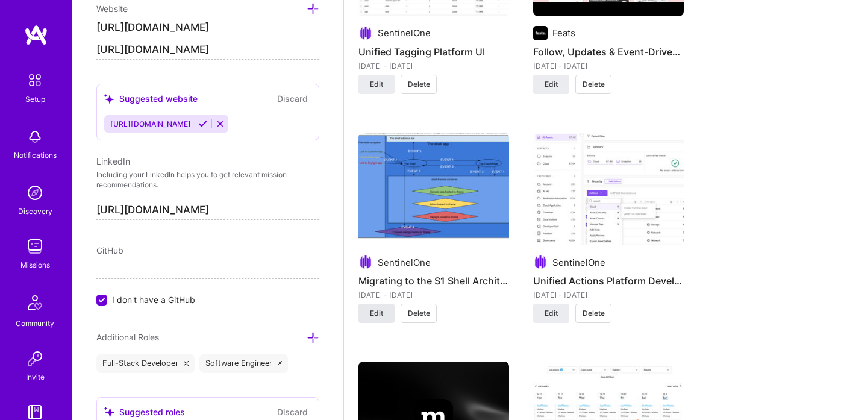
click at [382, 311] on span "Edit" at bounding box center [376, 313] width 13 height 11
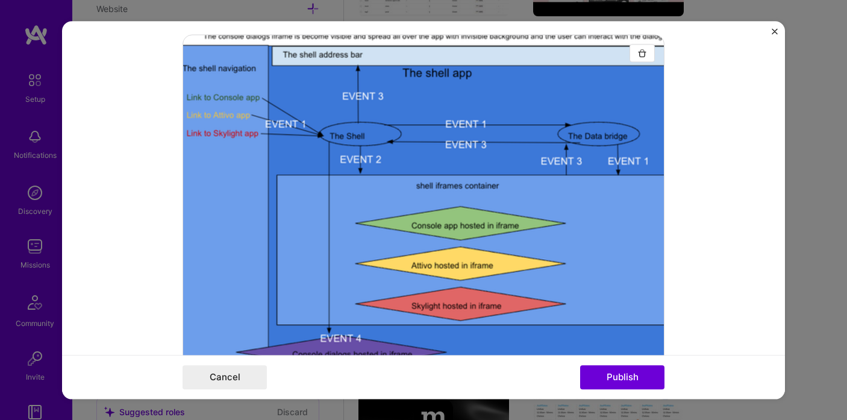
scroll to position [195, 0]
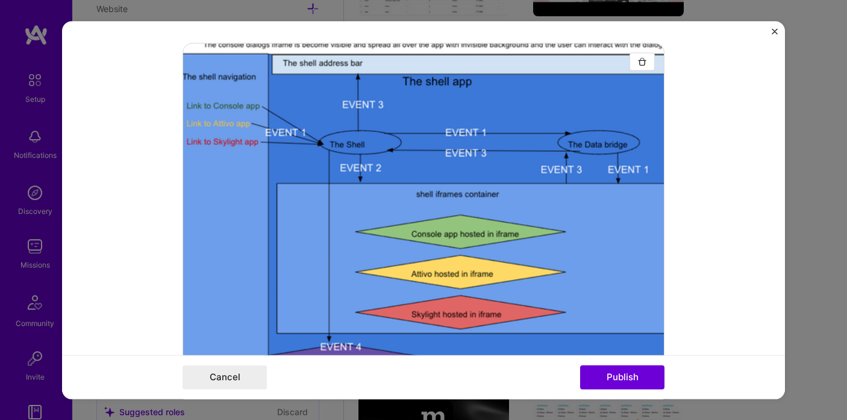
click at [773, 33] on img "Close" at bounding box center [774, 31] width 6 height 6
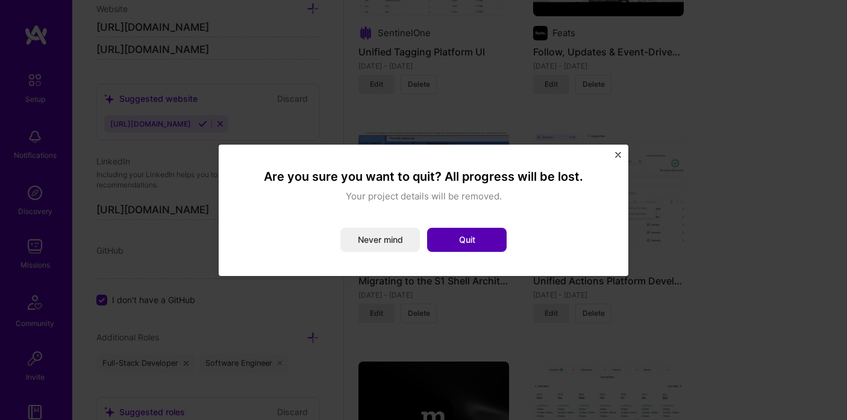
click at [474, 231] on button "Quit" at bounding box center [466, 240] width 79 height 24
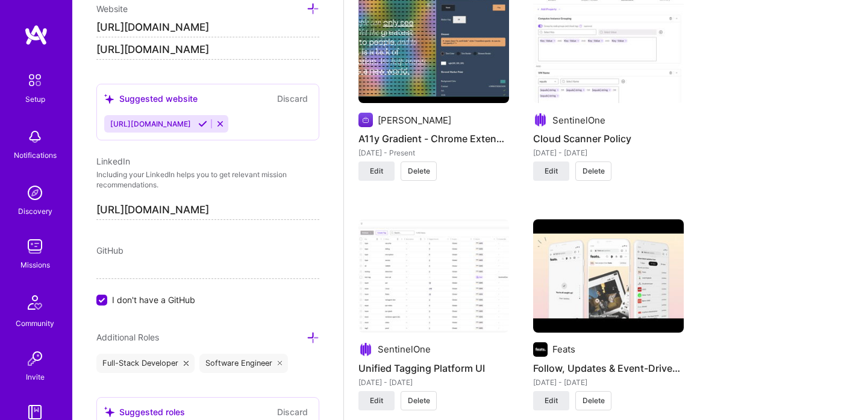
scroll to position [1456, 0]
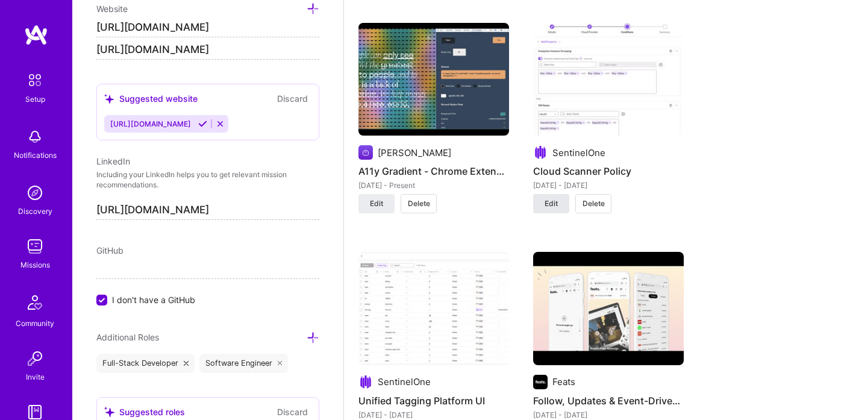
click at [554, 209] on button "Edit" at bounding box center [551, 203] width 36 height 19
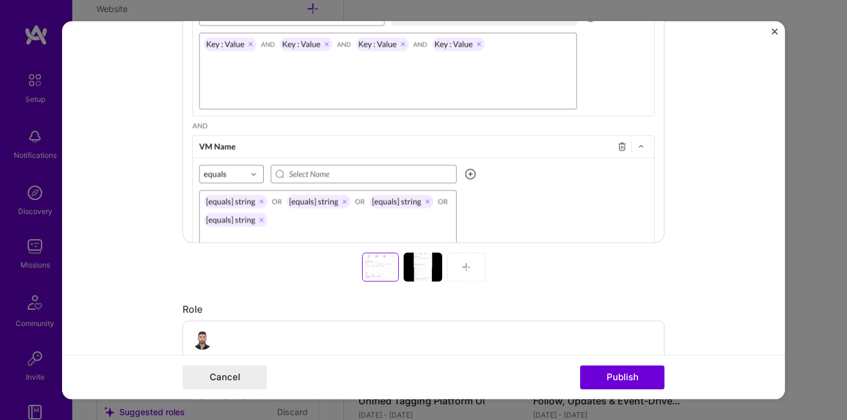
scroll to position [375, 0]
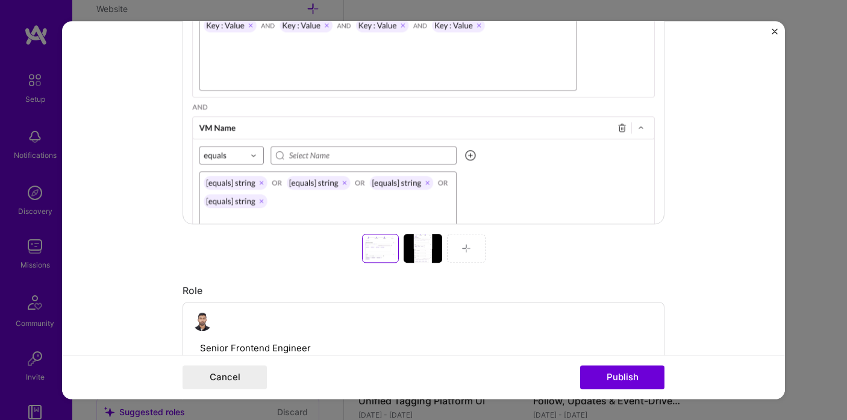
click at [416, 234] on div at bounding box center [422, 248] width 39 height 29
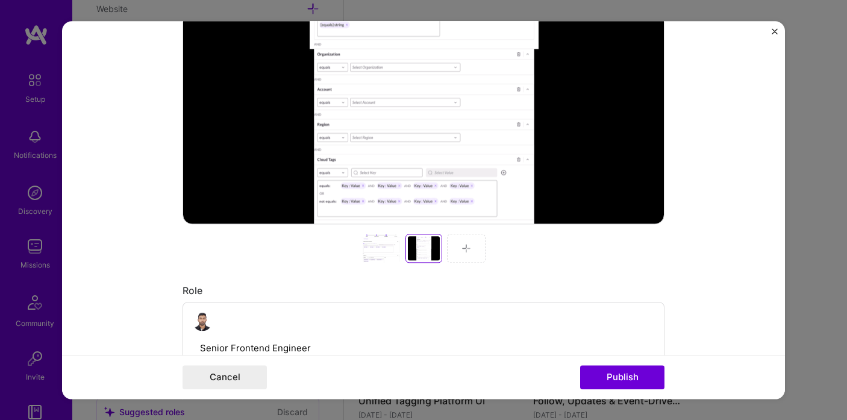
click at [382, 246] on div at bounding box center [381, 248] width 39 height 29
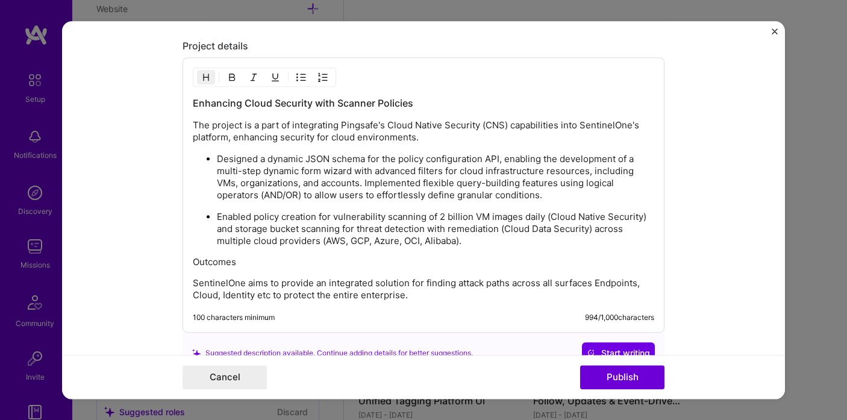
scroll to position [1448, 0]
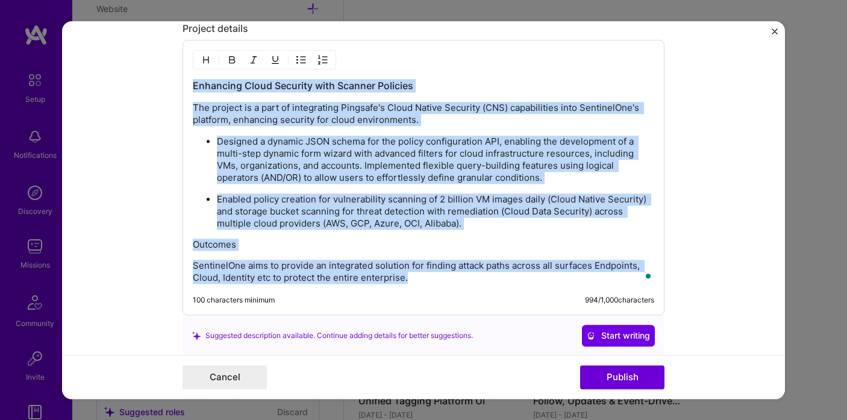
drag, startPoint x: 194, startPoint y: 87, endPoint x: 397, endPoint y: 299, distance: 293.8
click at [397, 299] on div "Enhancing Cloud Security with Scanner Policies The project is a part of integra…" at bounding box center [423, 177] width 482 height 275
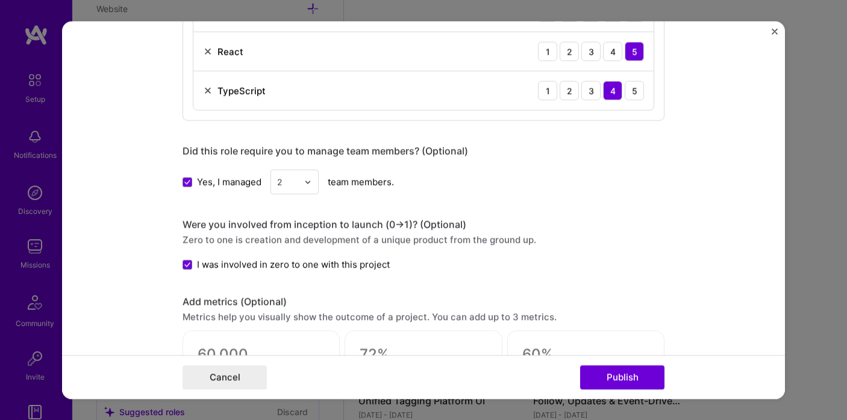
scroll to position [0, 0]
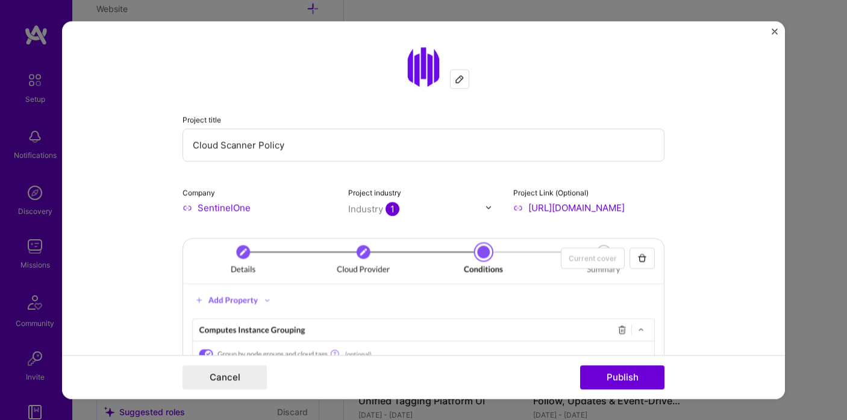
click at [771, 33] on img "Close" at bounding box center [774, 31] width 6 height 6
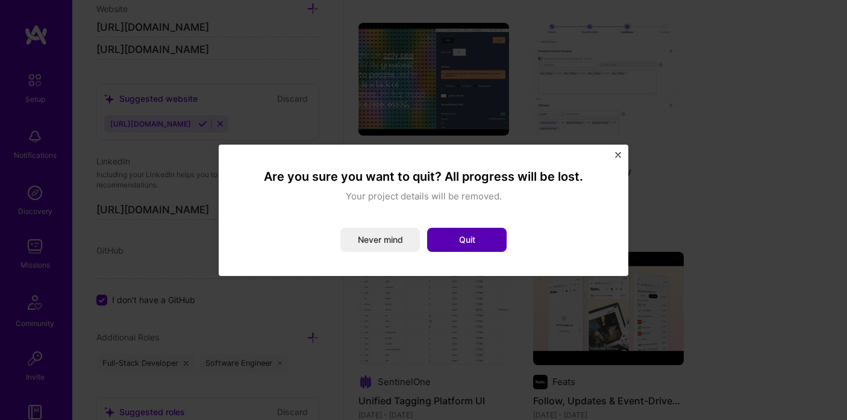
click at [478, 246] on button "Quit" at bounding box center [466, 240] width 79 height 24
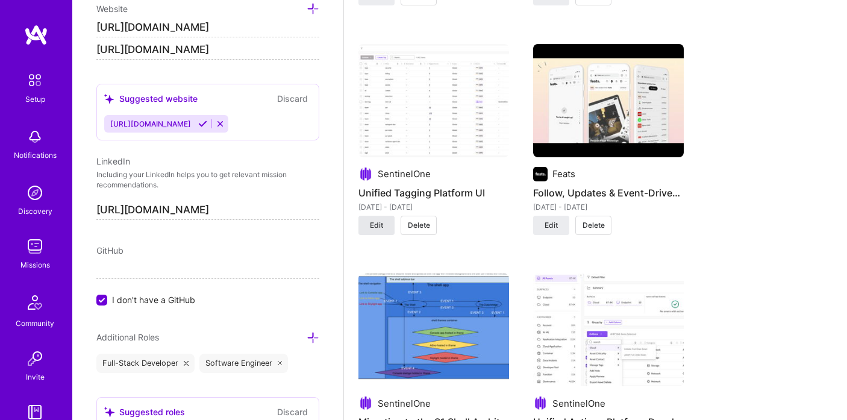
click at [376, 225] on span "Edit" at bounding box center [376, 225] width 13 height 11
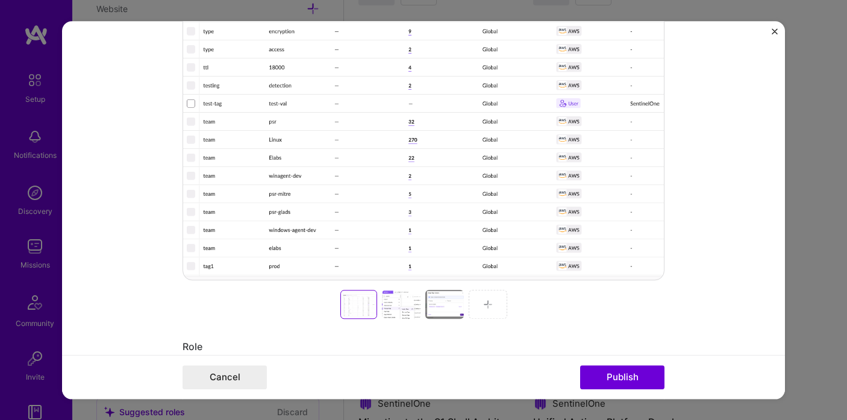
click at [394, 299] on div at bounding box center [401, 304] width 39 height 29
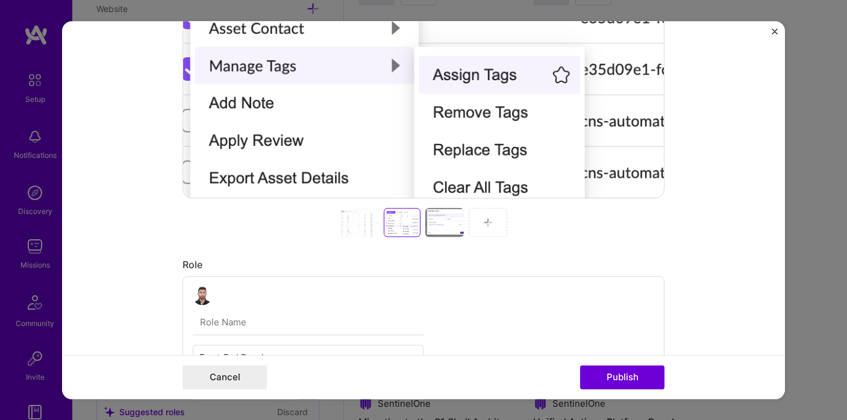
click at [438, 234] on div at bounding box center [444, 222] width 39 height 29
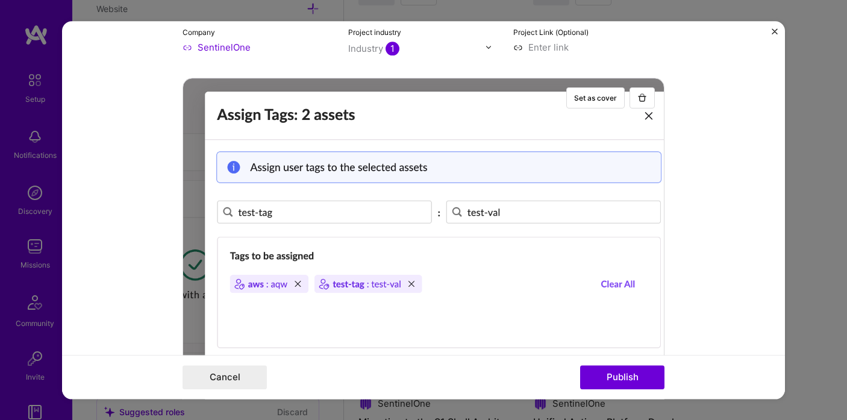
click at [771, 30] on img "Close" at bounding box center [774, 31] width 6 height 6
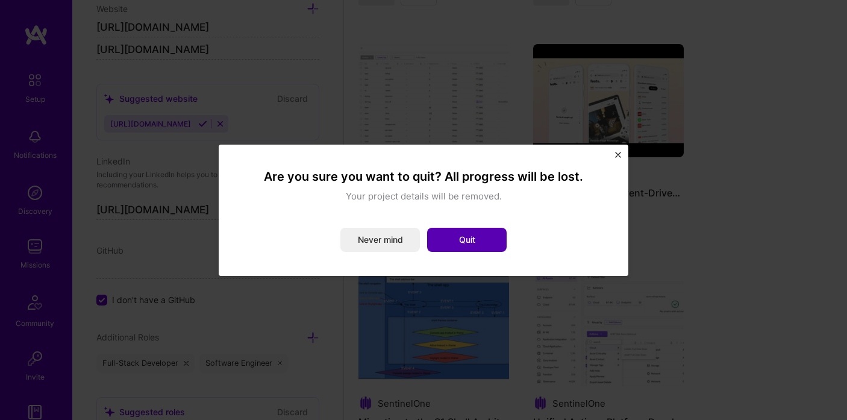
click at [470, 240] on button "Quit" at bounding box center [466, 240] width 79 height 24
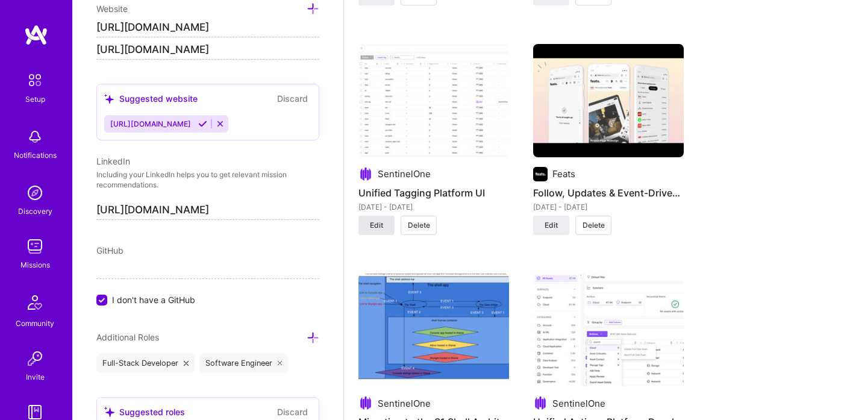
click at [378, 220] on span "Edit" at bounding box center [376, 225] width 13 height 11
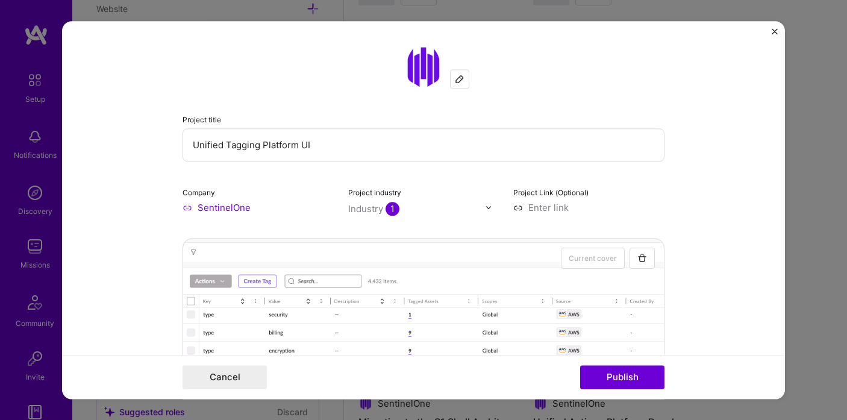
click at [313, 148] on input "Unified Tagging Platform UI" at bounding box center [423, 144] width 482 height 33
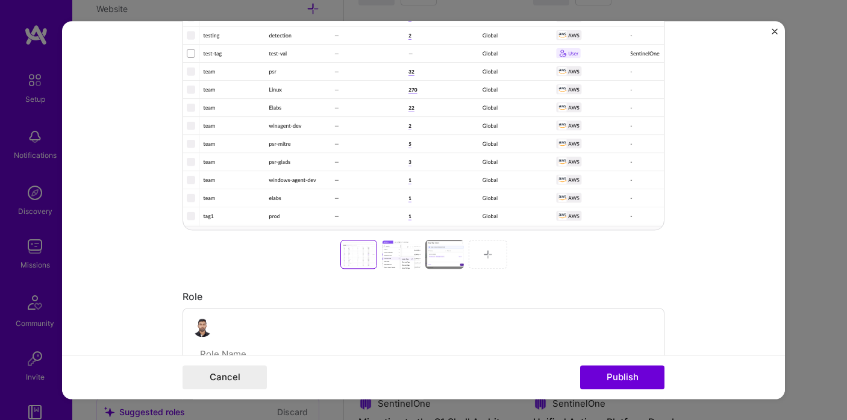
scroll to position [408, 0]
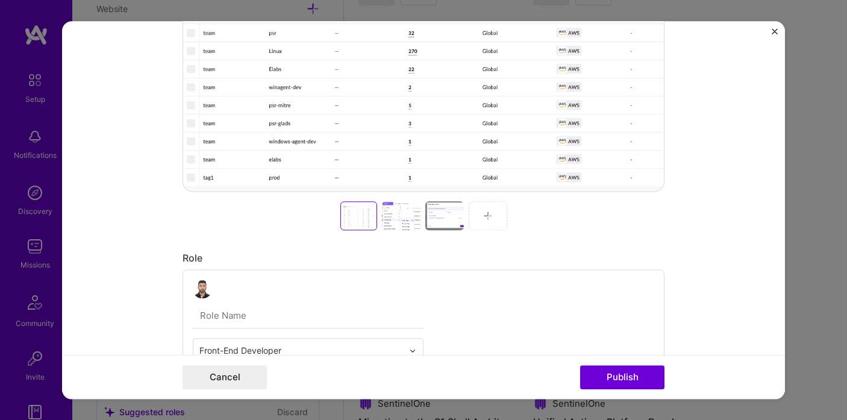
click at [396, 227] on div at bounding box center [401, 215] width 39 height 29
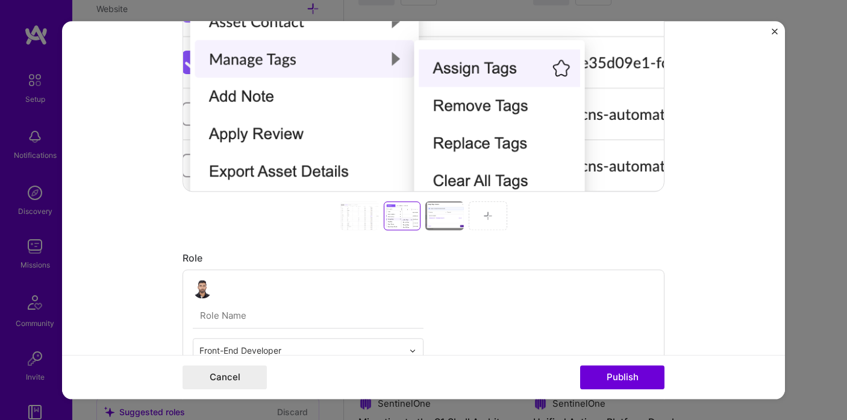
scroll to position [231, 0]
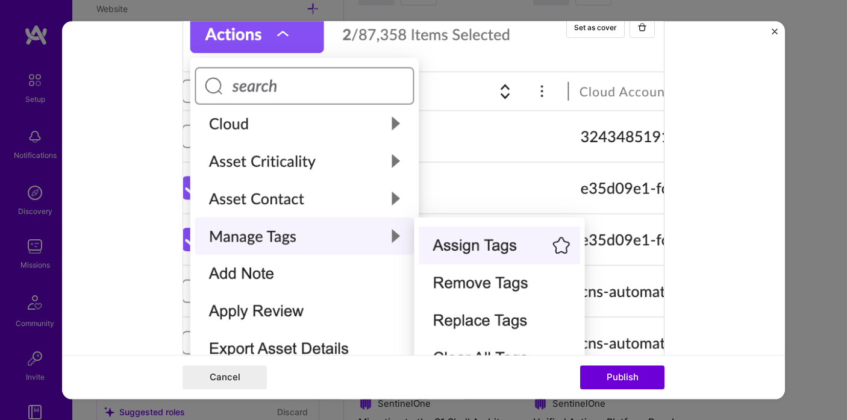
click at [365, 165] on div at bounding box center [423, 187] width 482 height 361
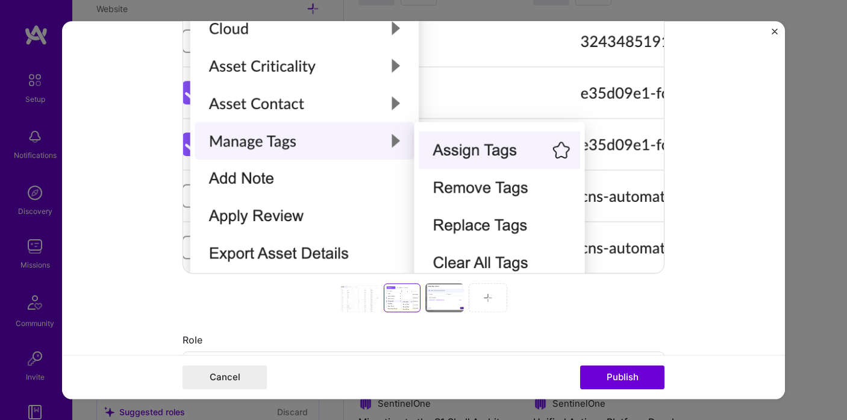
scroll to position [323, 0]
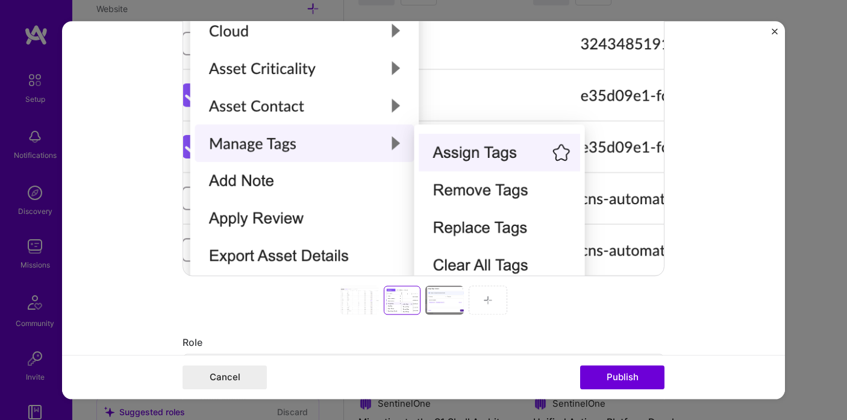
click at [443, 302] on div at bounding box center [444, 299] width 39 height 29
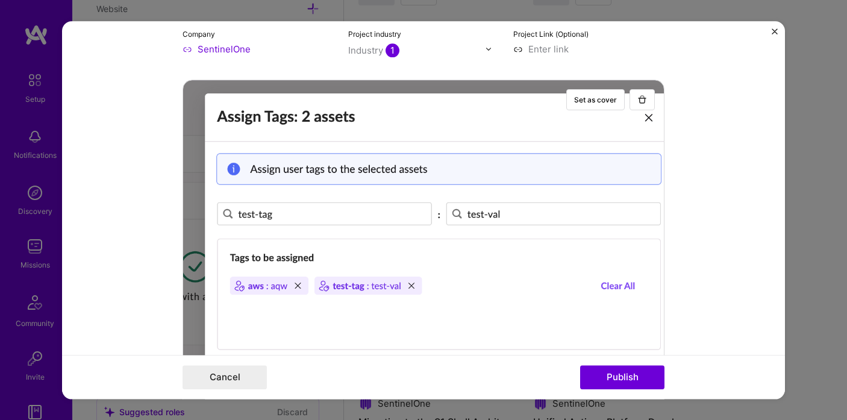
scroll to position [200, 0]
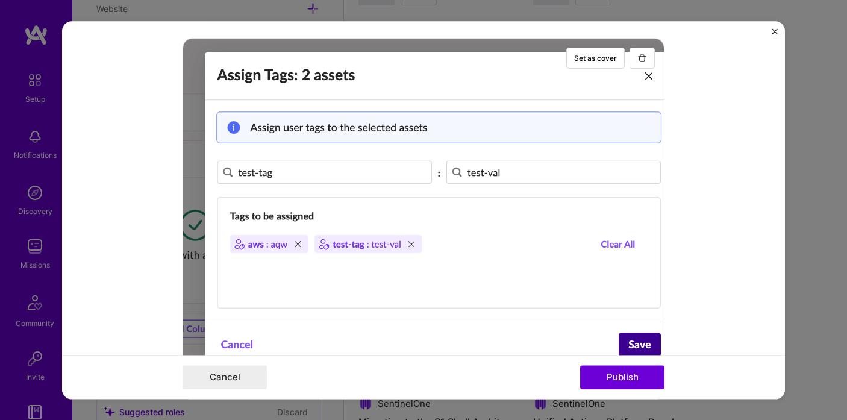
click at [524, 72] on div at bounding box center [423, 218] width 482 height 361
click at [775, 28] on img "Close" at bounding box center [774, 31] width 6 height 6
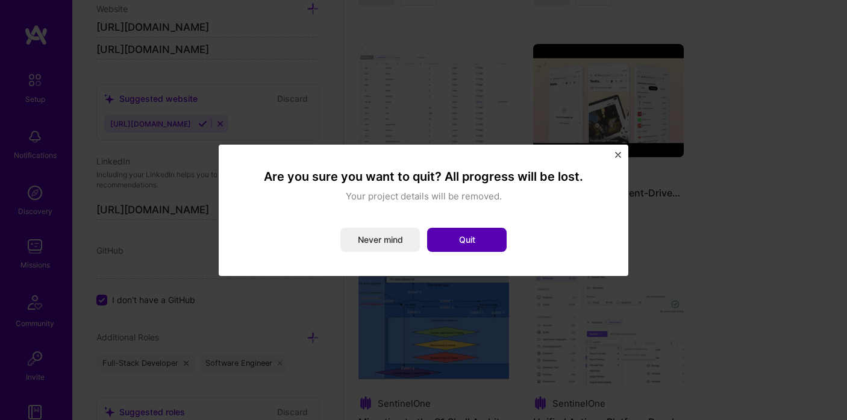
click at [493, 235] on button "Quit" at bounding box center [466, 240] width 79 height 24
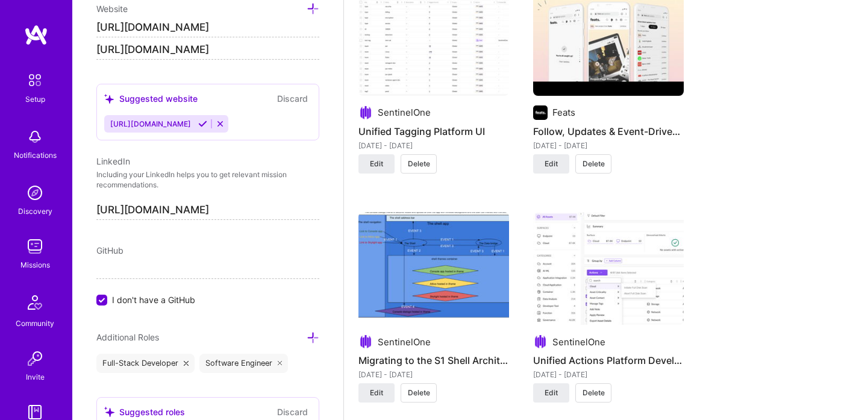
scroll to position [1655, 0]
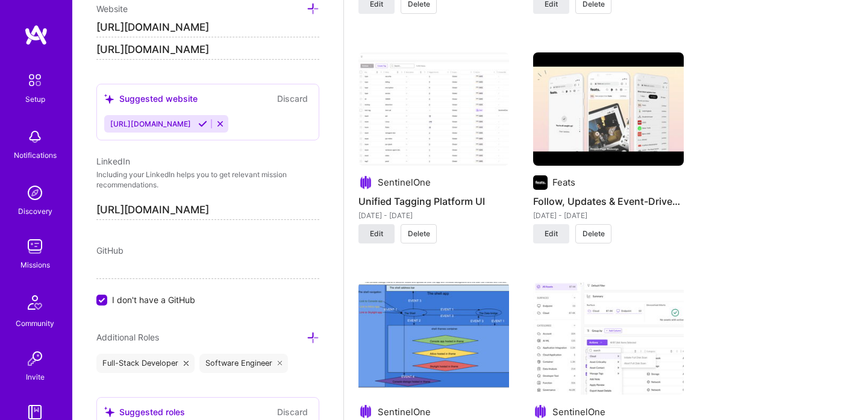
click at [367, 231] on button "Edit" at bounding box center [376, 233] width 36 height 19
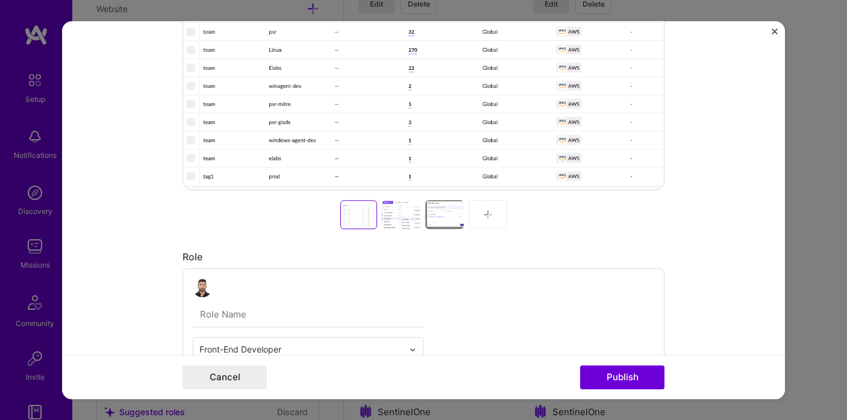
scroll to position [340, 0]
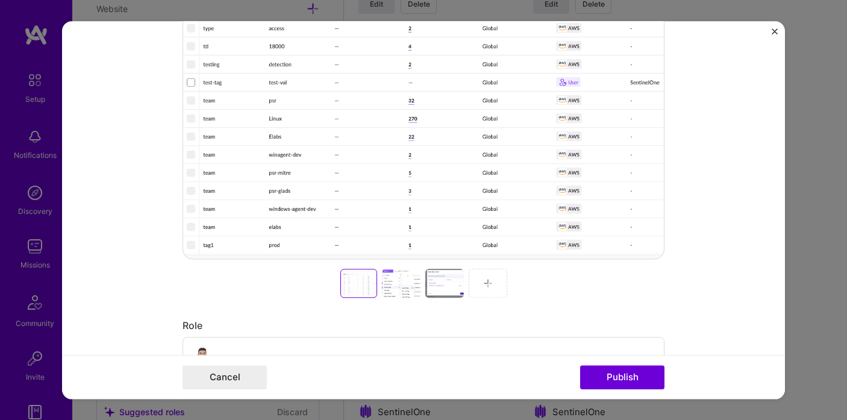
click at [439, 278] on div at bounding box center [444, 283] width 39 height 29
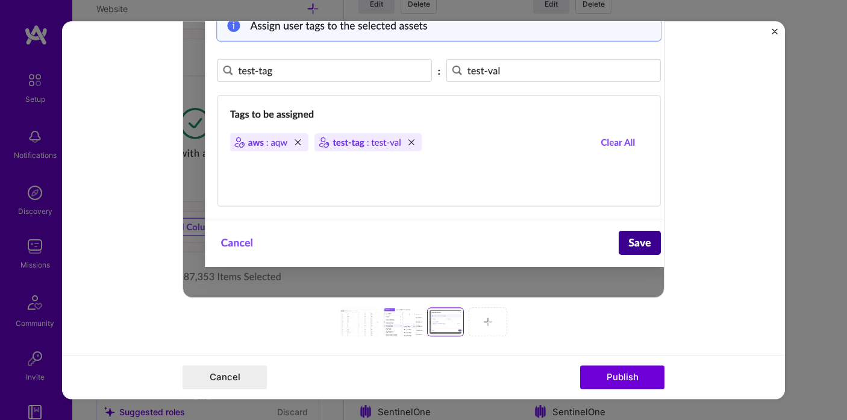
scroll to position [203, 0]
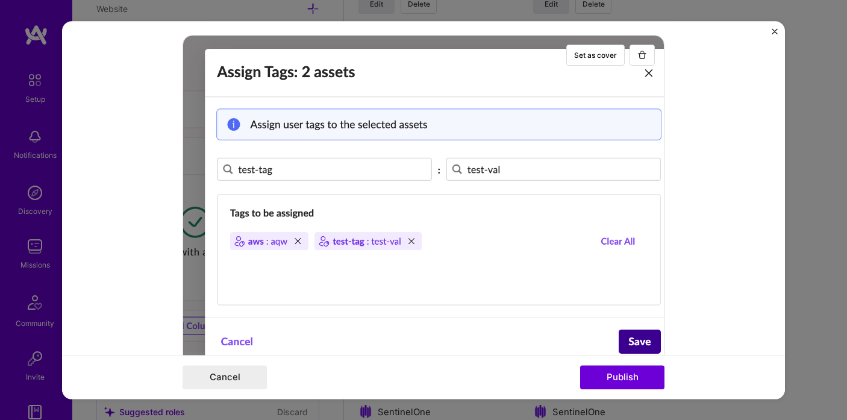
click at [459, 207] on div at bounding box center [423, 215] width 482 height 361
click at [773, 29] on img "Close" at bounding box center [774, 31] width 6 height 6
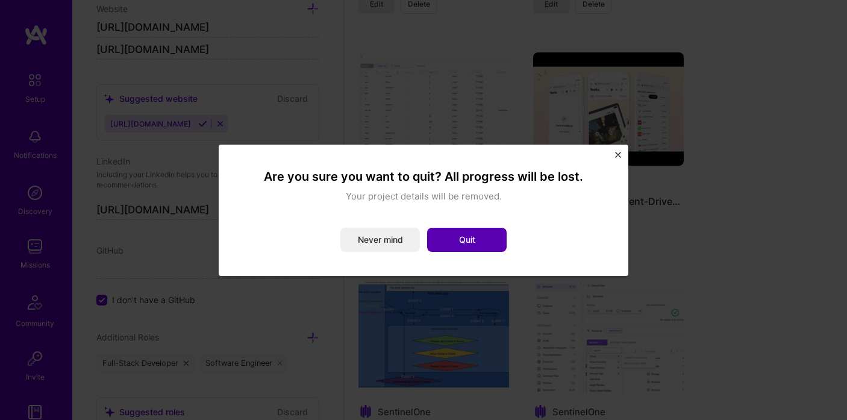
click at [488, 245] on button "Quit" at bounding box center [466, 240] width 79 height 24
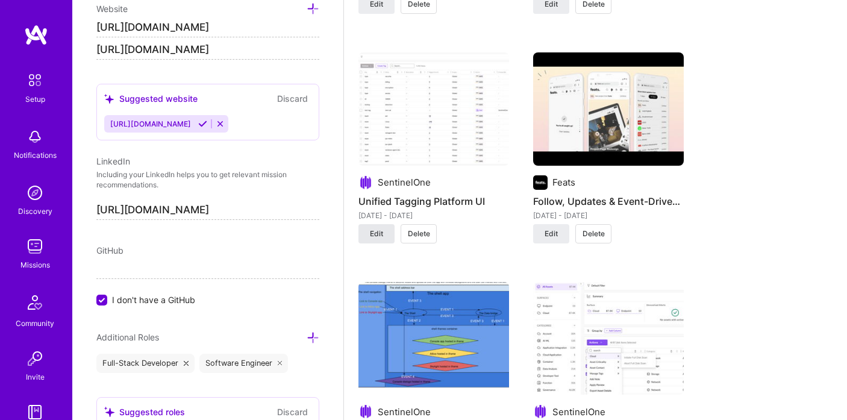
click at [385, 232] on button "Edit" at bounding box center [376, 233] width 36 height 19
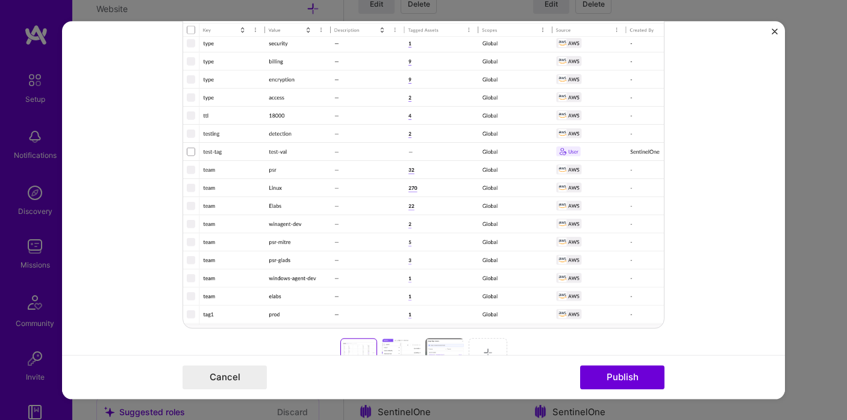
scroll to position [358, 0]
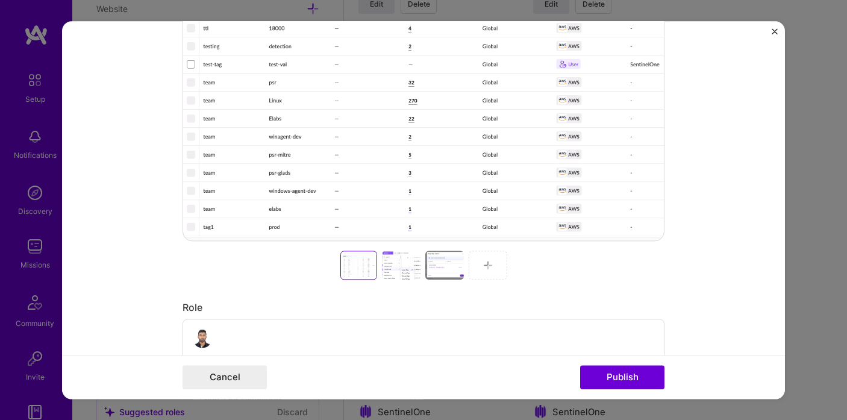
click at [393, 253] on div at bounding box center [401, 264] width 39 height 29
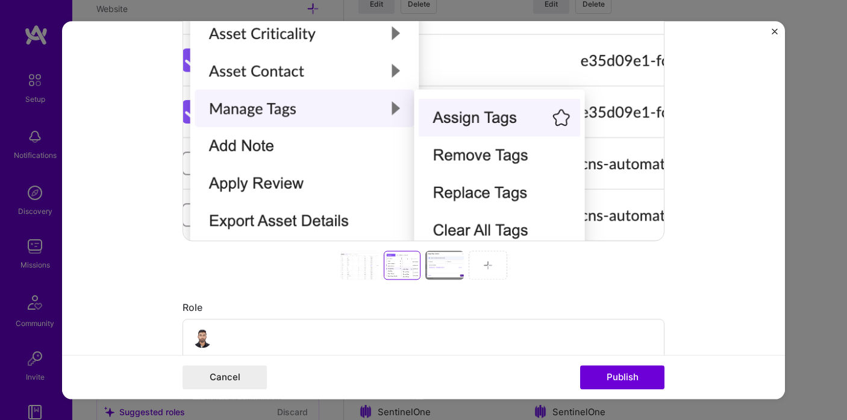
click at [449, 259] on div at bounding box center [444, 264] width 39 height 29
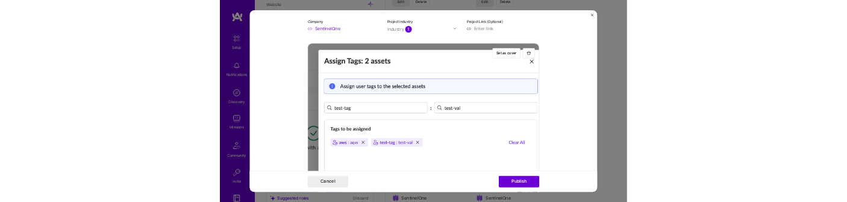
scroll to position [147, 0]
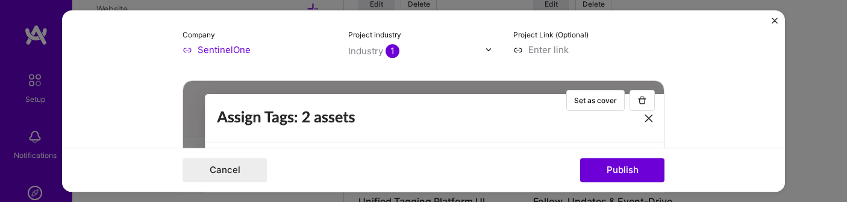
click at [775, 22] on img "Close" at bounding box center [774, 20] width 6 height 6
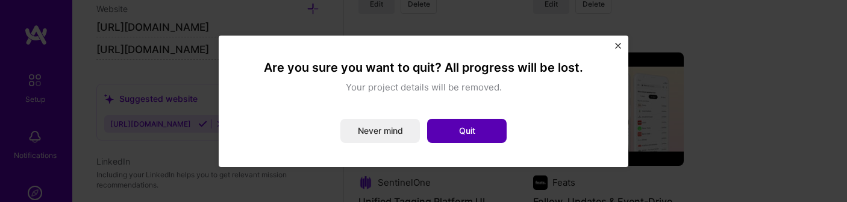
click at [476, 129] on button "Quit" at bounding box center [466, 131] width 79 height 24
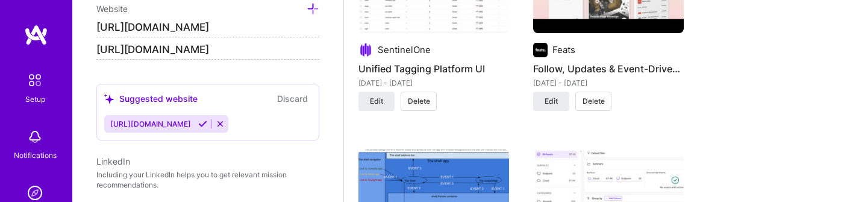
scroll to position [1776, 0]
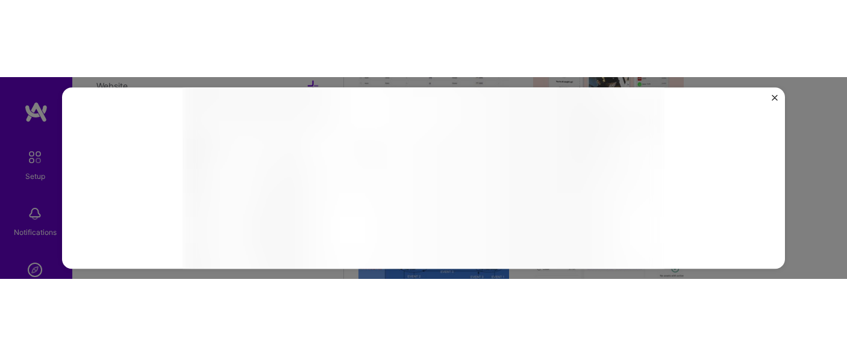
scroll to position [287, 0]
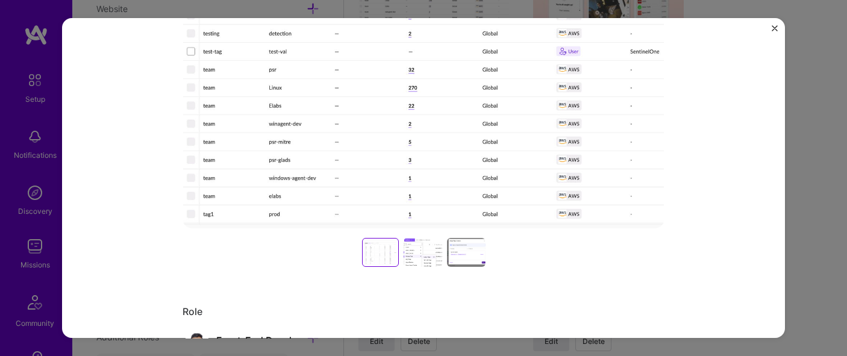
click at [458, 255] on div at bounding box center [466, 252] width 39 height 29
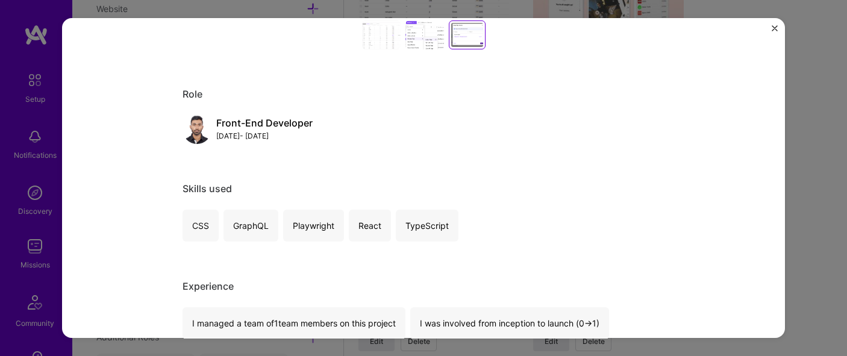
scroll to position [421, 0]
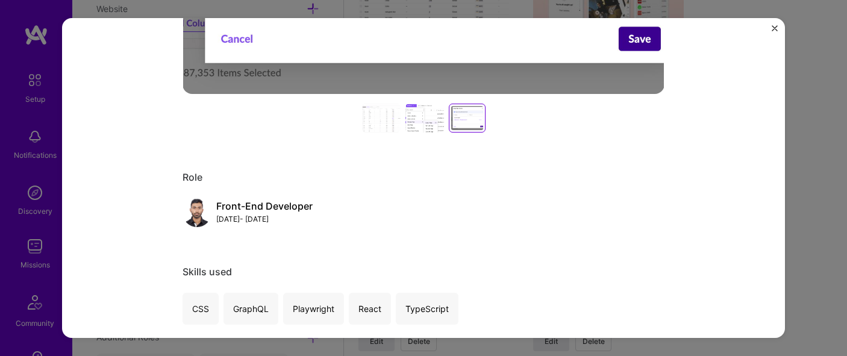
click at [379, 119] on div at bounding box center [381, 118] width 39 height 29
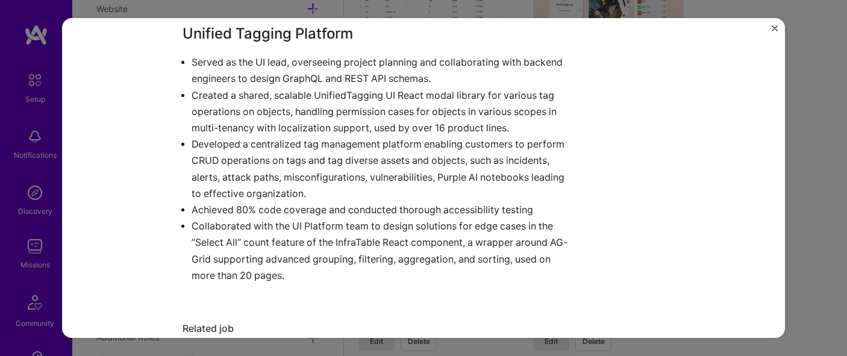
scroll to position [842, 0]
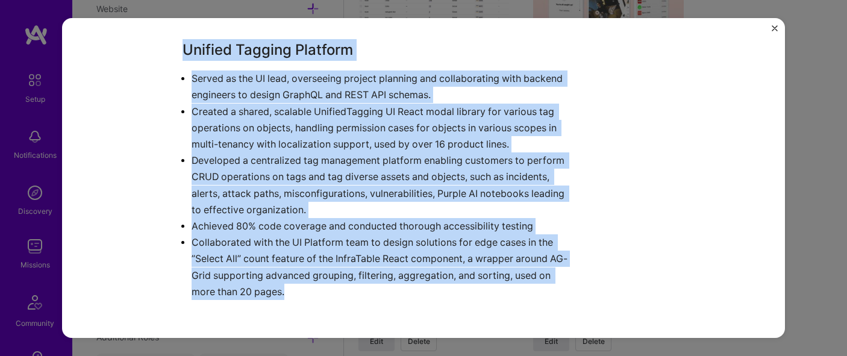
drag, startPoint x: 183, startPoint y: 51, endPoint x: 305, endPoint y: 284, distance: 263.1
click at [305, 284] on div "Unified Tagging Platform Served as the UI lead, overseeing project planning and…" at bounding box center [377, 169] width 391 height 261
copy div "Unified Tagging Platform Served as the UI lead, overseeing project planning and…"
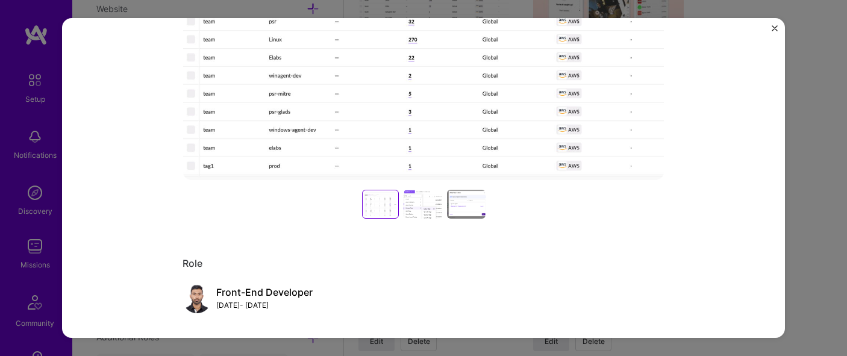
click at [613, 183] on div at bounding box center [423, 19] width 482 height 400
click at [421, 204] on div at bounding box center [422, 204] width 39 height 29
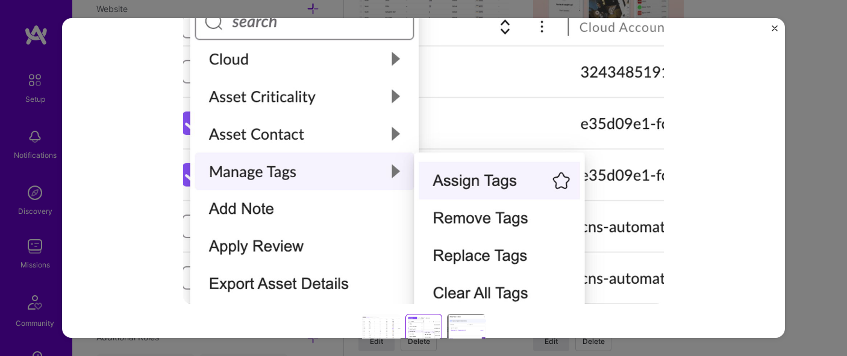
scroll to position [176, 0]
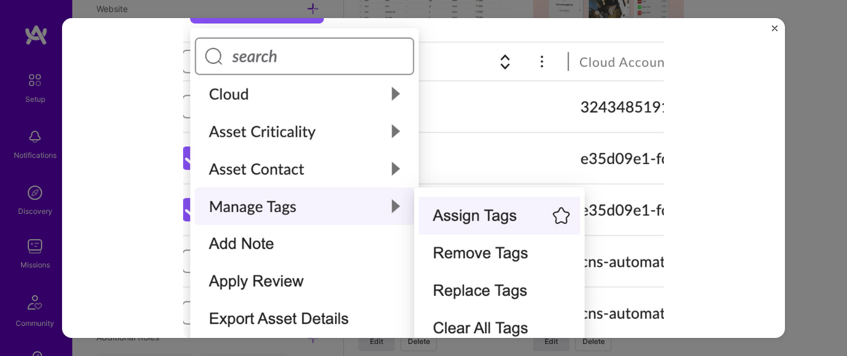
click at [774, 29] on img "Close" at bounding box center [774, 28] width 6 height 6
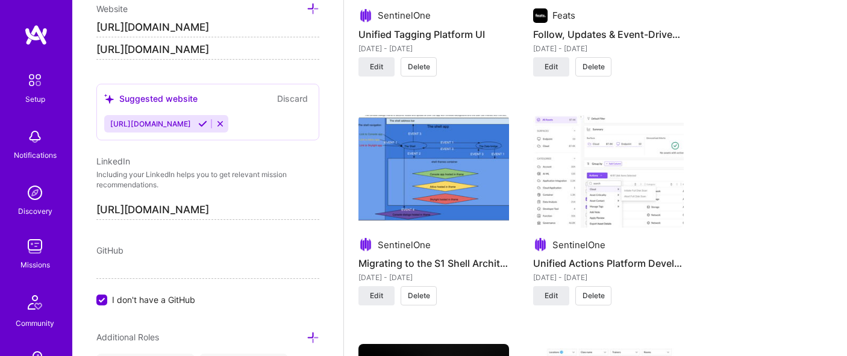
scroll to position [1838, 0]
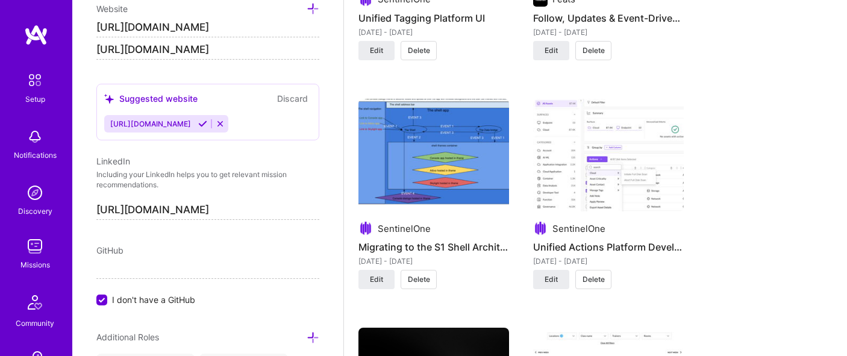
click at [599, 176] on img at bounding box center [608, 155] width 151 height 113
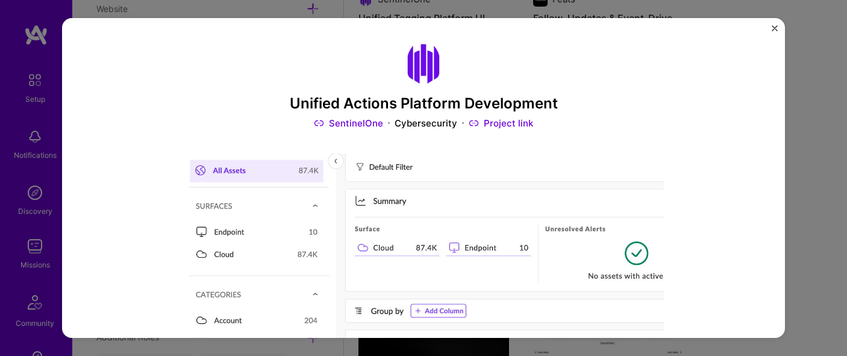
click at [774, 30] on img "Close" at bounding box center [774, 28] width 6 height 6
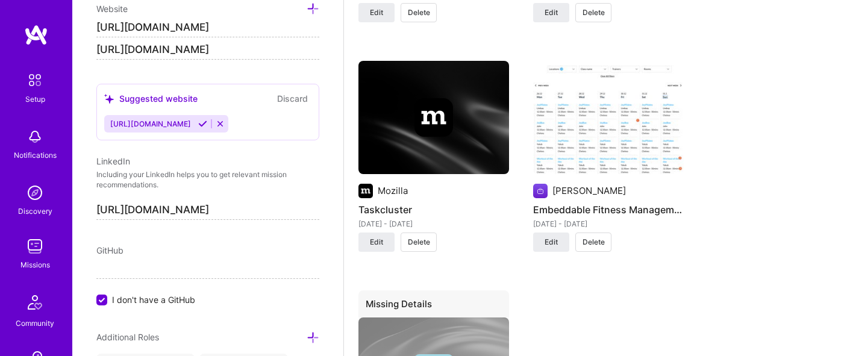
scroll to position [2045, 0]
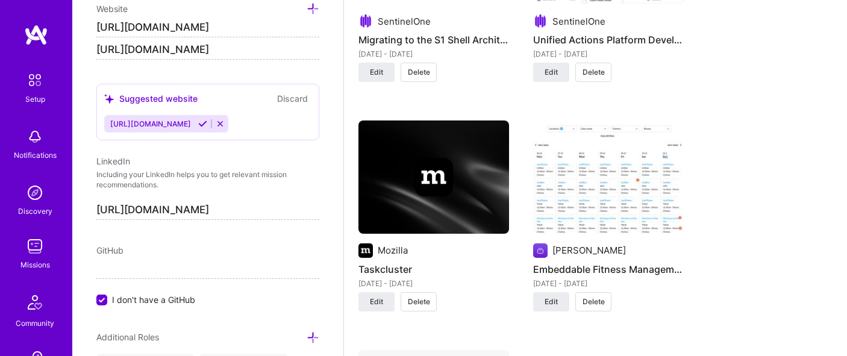
click at [459, 164] on div at bounding box center [433, 177] width 151 height 39
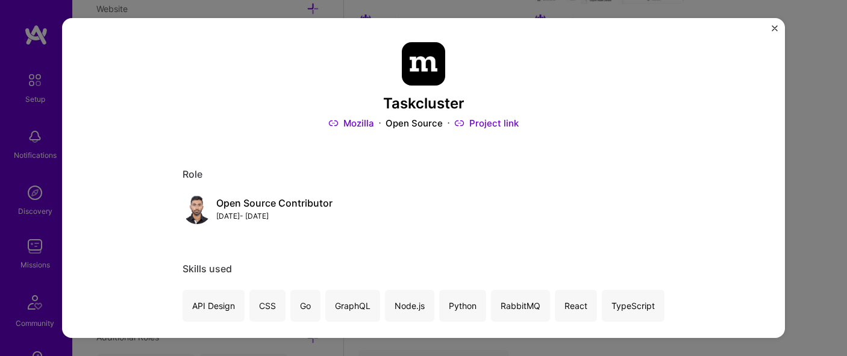
click at [772, 28] on img "Close" at bounding box center [774, 28] width 6 height 6
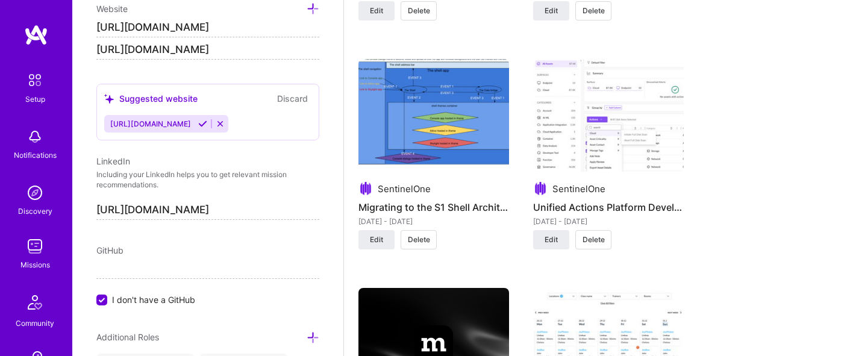
scroll to position [1870, 0]
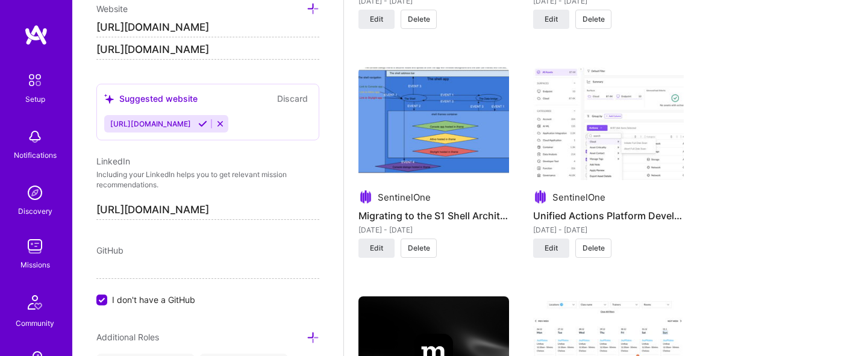
click at [458, 131] on img at bounding box center [433, 123] width 151 height 113
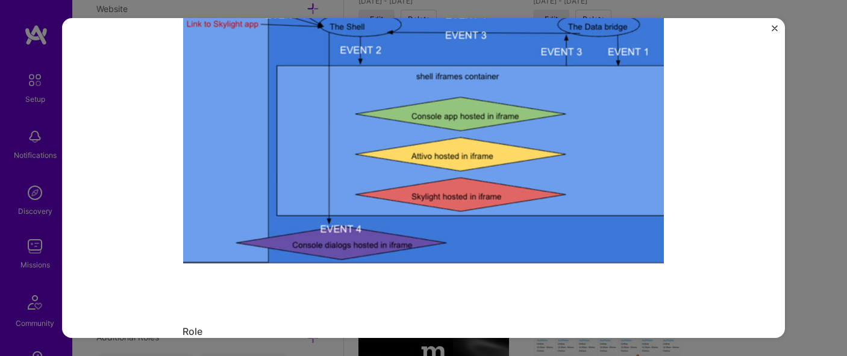
scroll to position [240, 0]
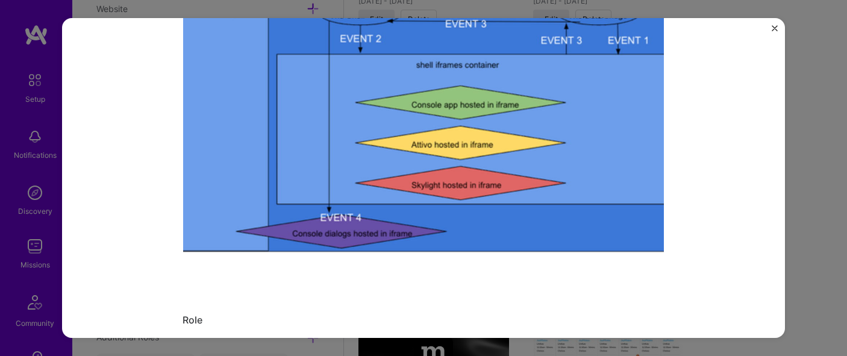
click at [771, 28] on img "Close" at bounding box center [774, 28] width 6 height 6
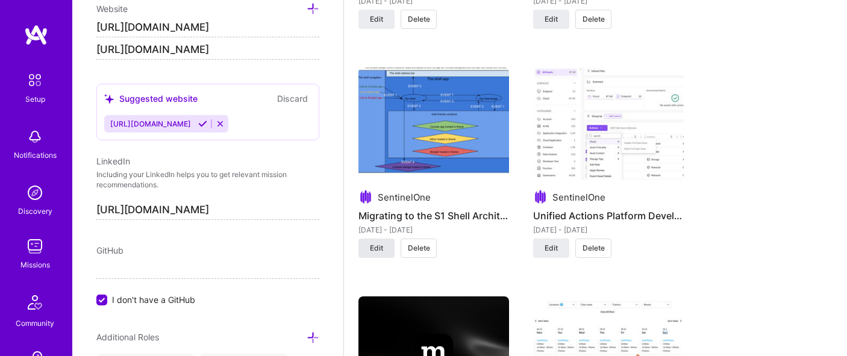
click at [368, 247] on button "Edit" at bounding box center [376, 247] width 36 height 19
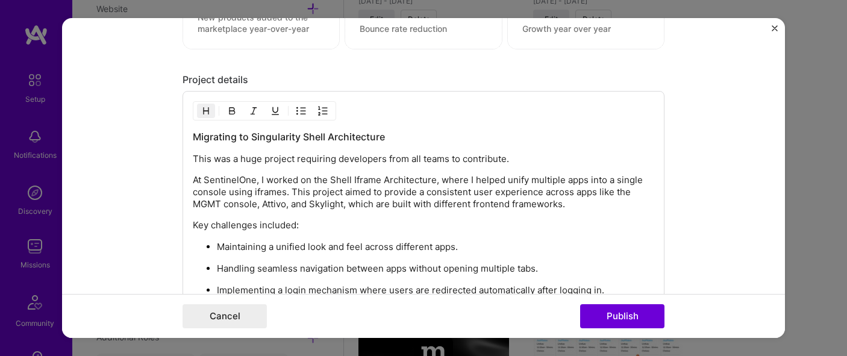
scroll to position [1425, 0]
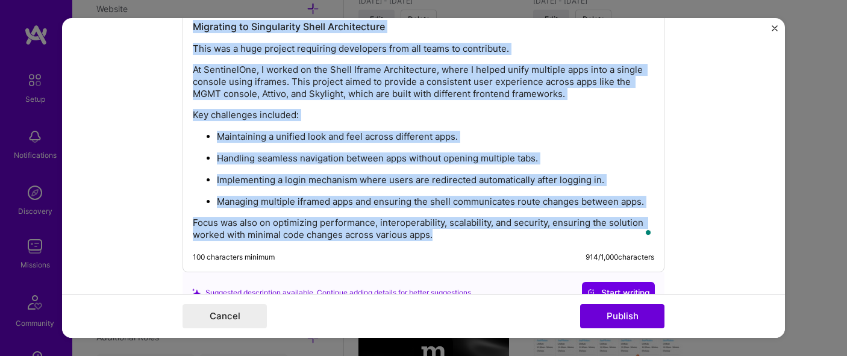
drag, startPoint x: 434, startPoint y: 236, endPoint x: 187, endPoint y: 24, distance: 325.4
click at [187, 24] on div "Migrating to Singularity Shell Architecture This was a huge project requiring d…" at bounding box center [423, 126] width 482 height 291
copy div "Migrating to Singularity Shell Architecture This was a huge project requiring d…"
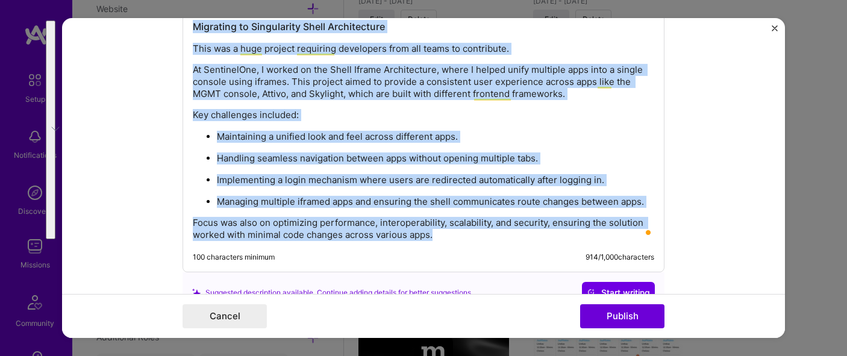
click at [774, 26] on img "Close" at bounding box center [774, 28] width 6 height 6
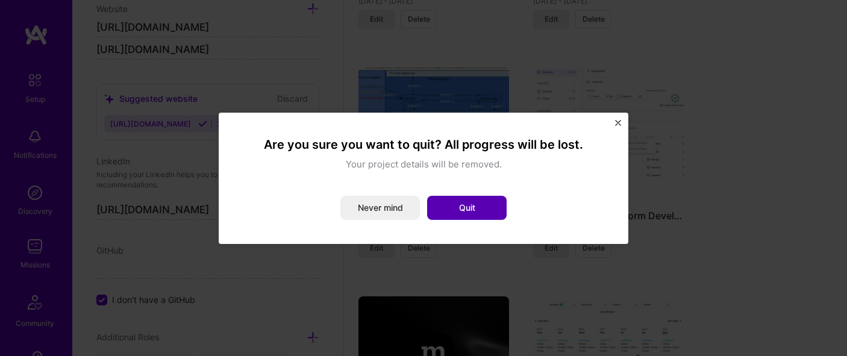
click at [450, 216] on button "Quit" at bounding box center [466, 208] width 79 height 24
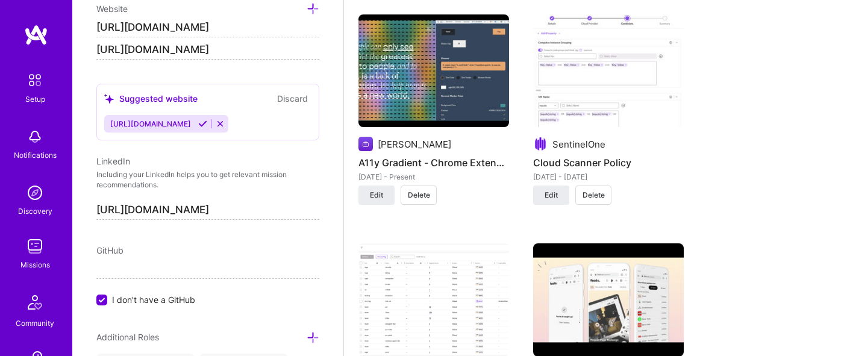
scroll to position [1409, 0]
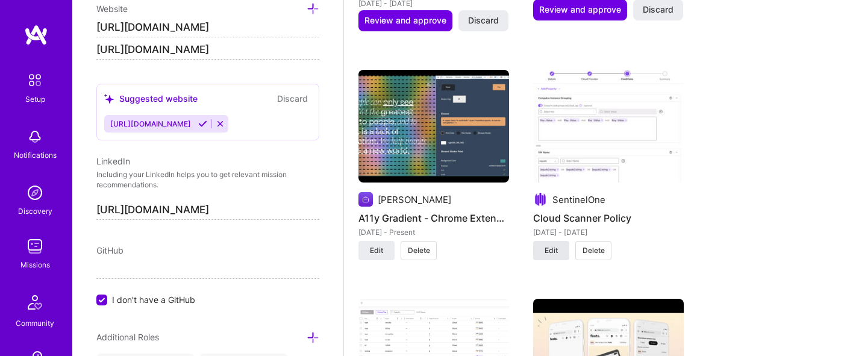
click at [555, 255] on span "Edit" at bounding box center [550, 250] width 13 height 11
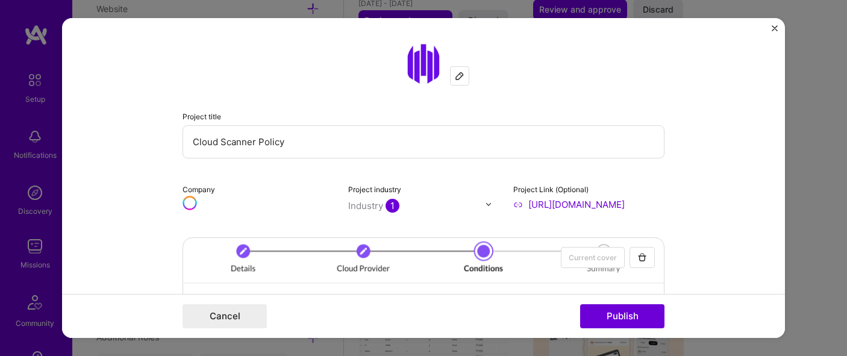
click at [286, 137] on input "Cloud Scanner Policy" at bounding box center [423, 141] width 482 height 33
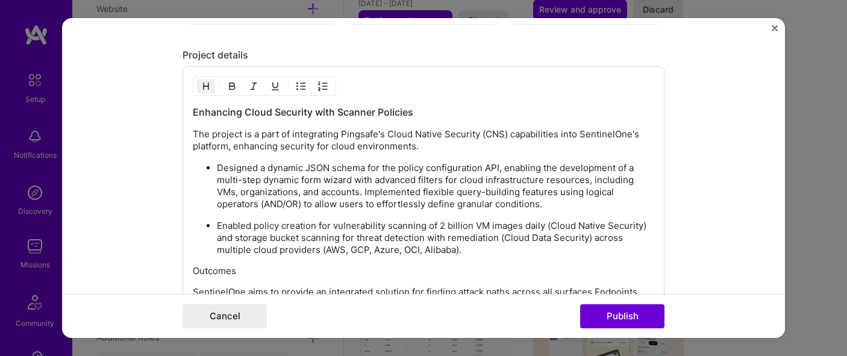
scroll to position [1474, 0]
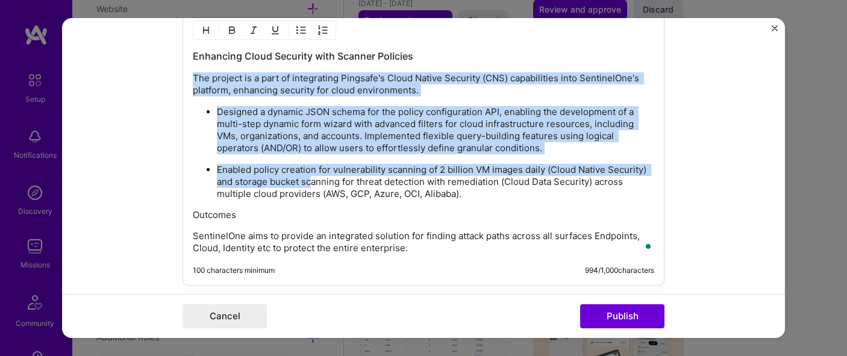
drag, startPoint x: 193, startPoint y: 78, endPoint x: 309, endPoint y: 182, distance: 156.1
click at [309, 182] on div "Enhancing Cloud Security with Scanner Policies The project is a part of integra…" at bounding box center [423, 151] width 461 height 205
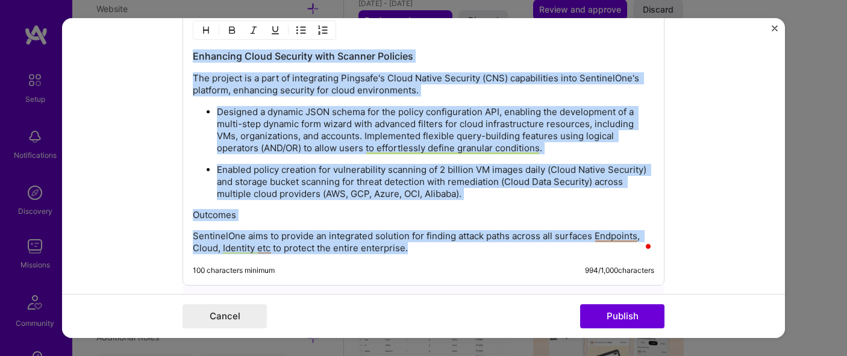
drag, startPoint x: 193, startPoint y: 57, endPoint x: 317, endPoint y: 255, distance: 232.9
click at [317, 255] on div "Enhancing Cloud Security with Scanner Policies The project is a part of integra…" at bounding box center [423, 147] width 482 height 275
copy div "Enhancing Cloud Security with Scanner Policies The project is a part of integra…"
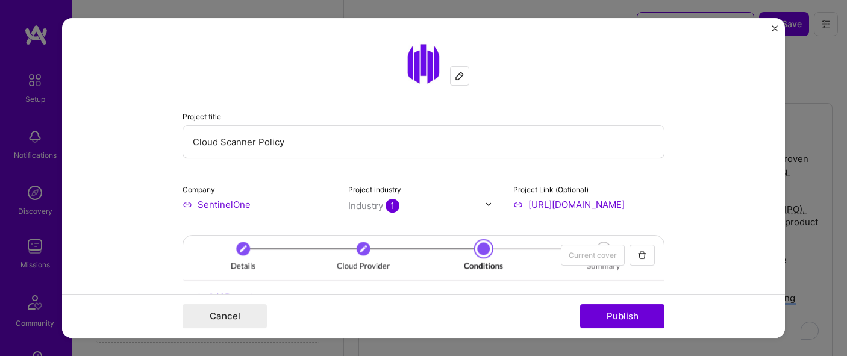
select select "GB"
select select "Right Now"
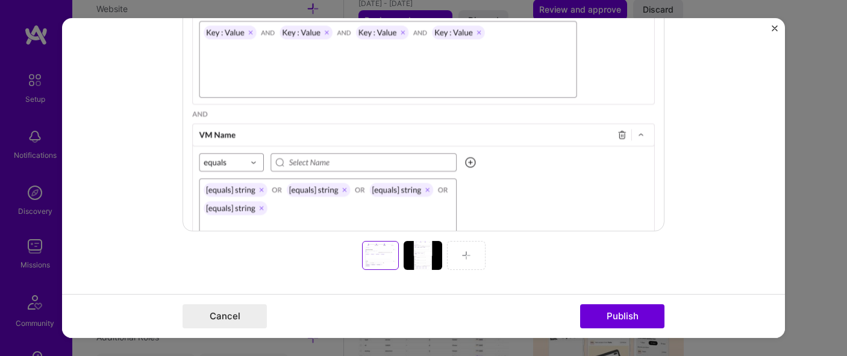
scroll to position [360, 0]
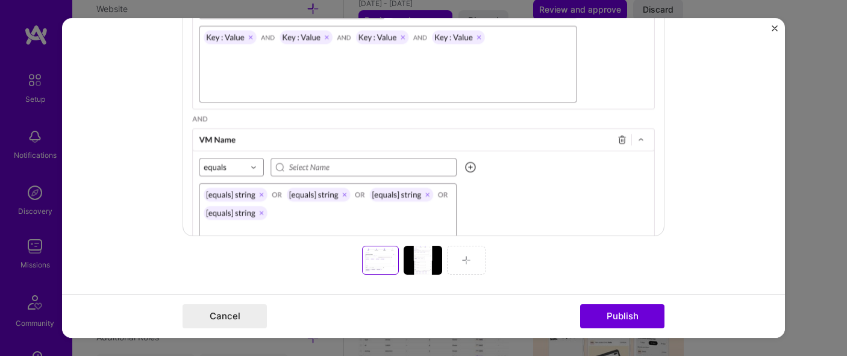
click at [385, 258] on div at bounding box center [380, 260] width 32 height 24
click at [420, 257] on div at bounding box center [422, 260] width 39 height 29
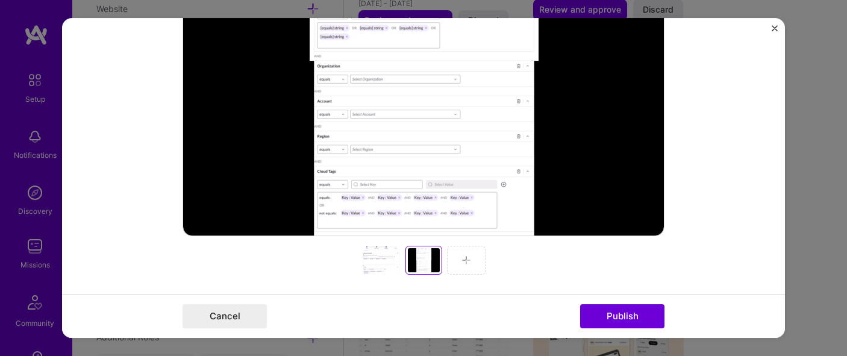
click at [391, 255] on div at bounding box center [381, 260] width 39 height 29
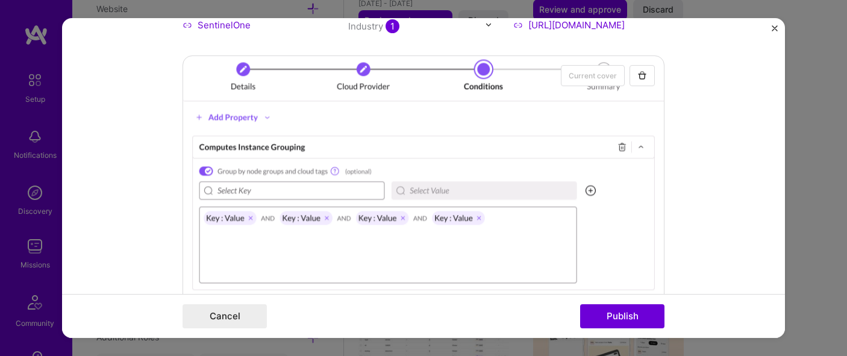
scroll to position [0, 0]
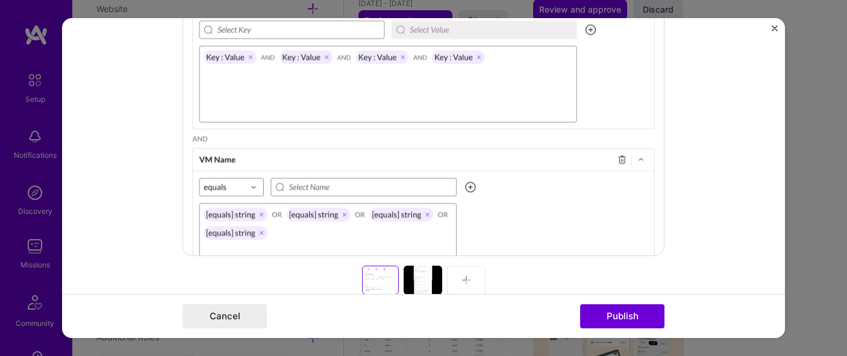
click at [411, 272] on div at bounding box center [422, 280] width 39 height 29
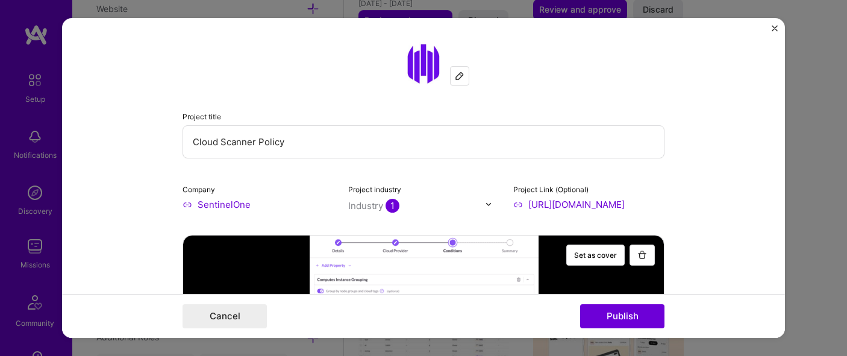
drag, startPoint x: 529, startPoint y: 205, endPoint x: 620, endPoint y: 220, distance: 91.7
